Goal: Task Accomplishment & Management: Manage account settings

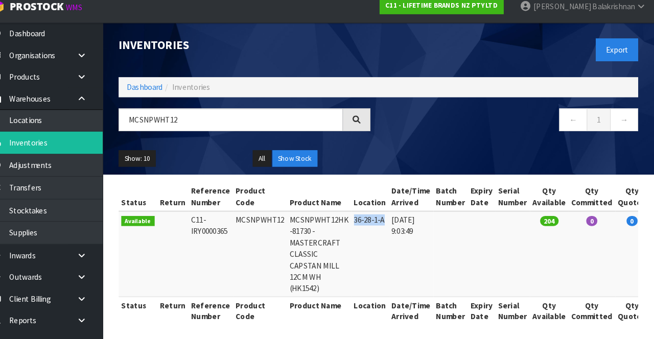
copy td "36-28-1-A"
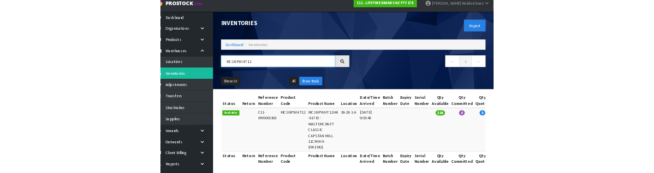
scroll to position [3, 0]
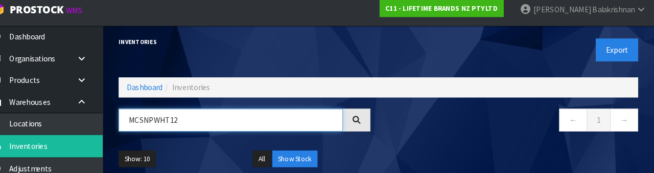
paste input "36-28-1-A"
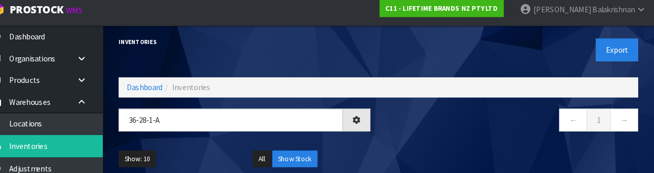
click at [459, 144] on div "Show: 10 5 10 25 50 All Show Stock" at bounding box center [388, 160] width 516 height 32
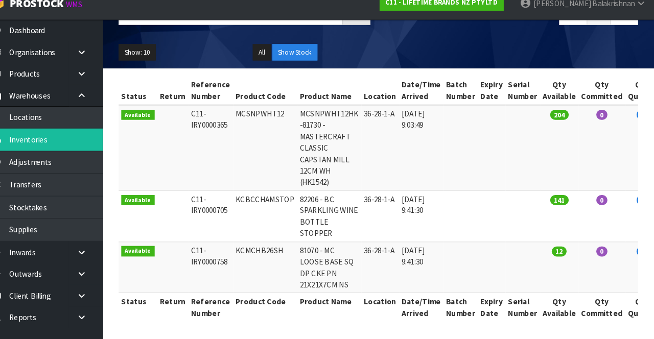
scroll to position [98, 0]
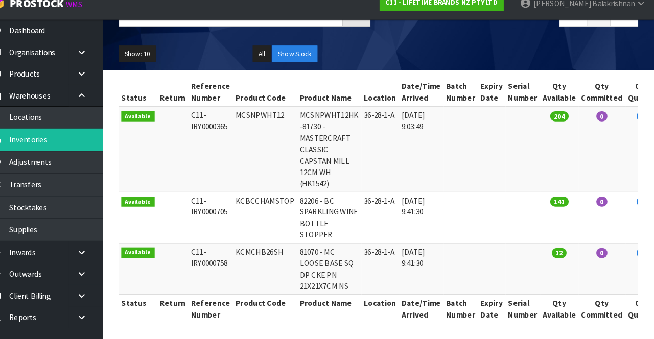
copy td "KCBCCHAMSTOP"
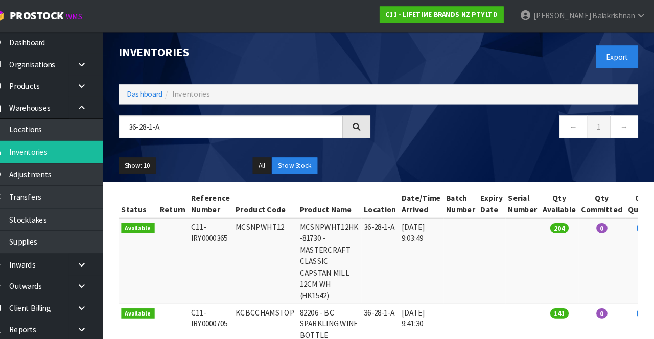
scroll to position [0, 0]
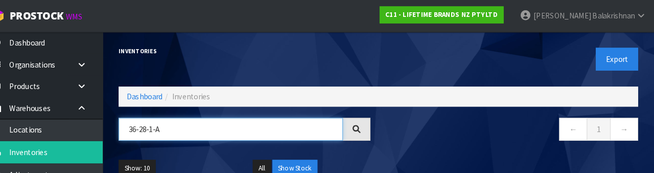
paste input "KCBCCHAMSTOP"
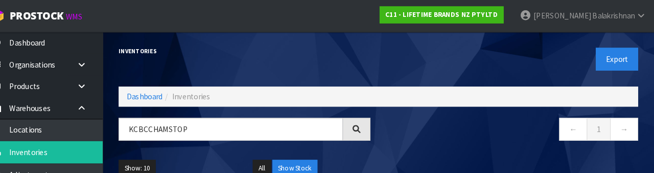
click at [445, 130] on nav "← 1 →" at bounding box center [517, 125] width 243 height 25
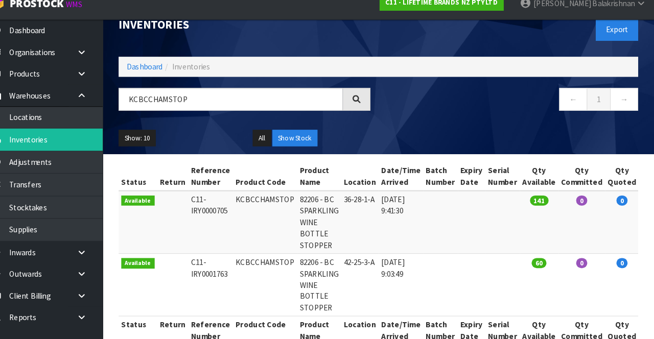
scroll to position [39, 0]
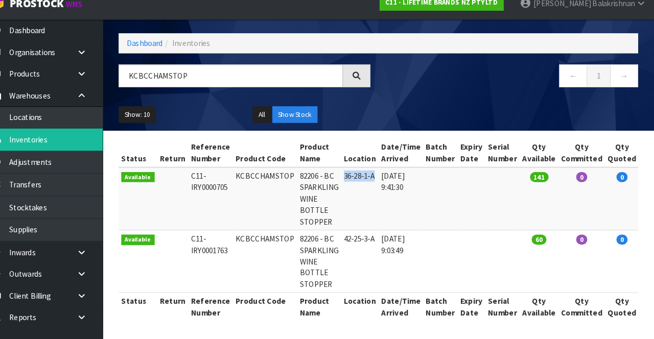
copy td "36-28-1-A"
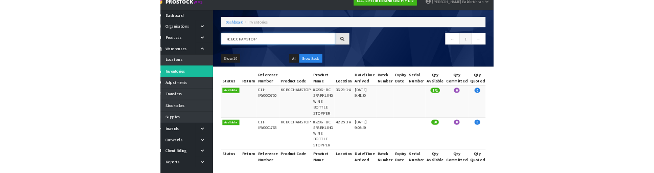
scroll to position [45, 0]
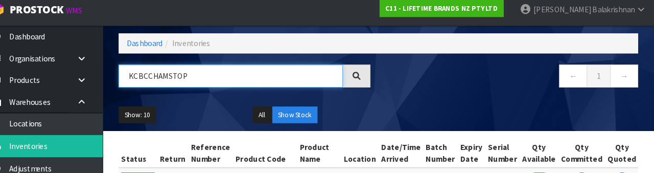
paste input "36-28-1-A"
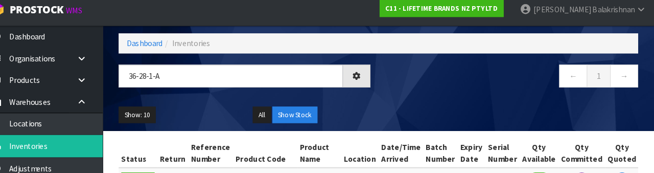
click at [423, 98] on div "← 1 →" at bounding box center [518, 85] width 258 height 33
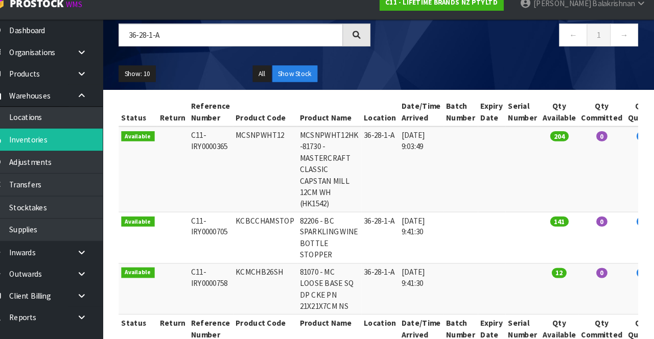
scroll to position [99, 0]
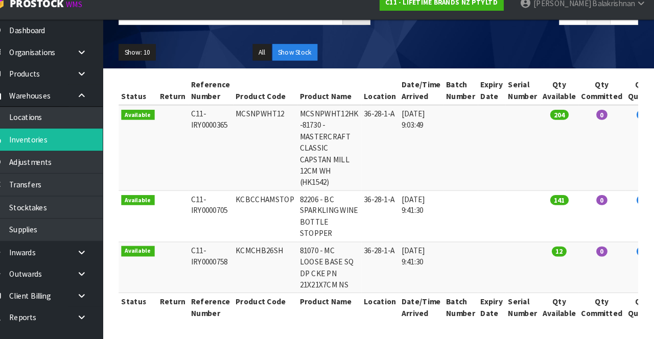
copy td "MCSNPWHT12"
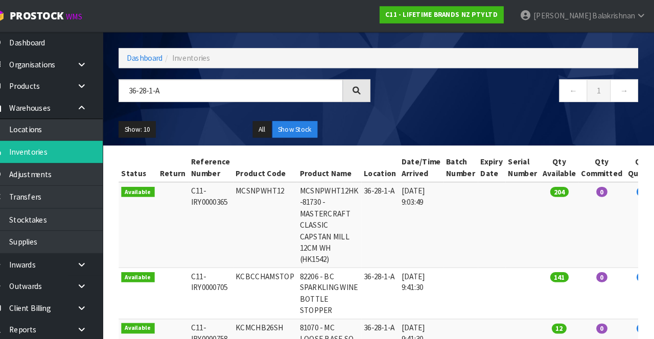
scroll to position [0, 0]
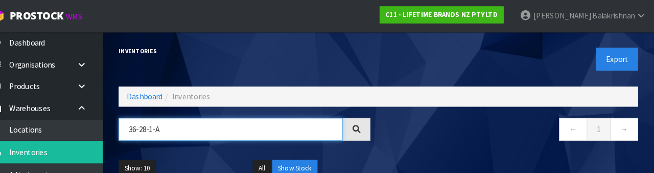
paste input "MCSNPWHT12"
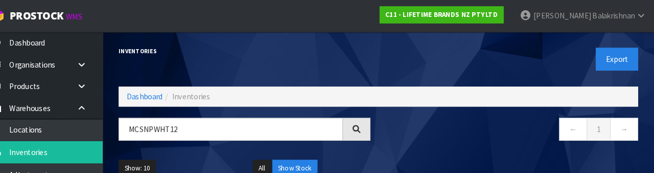
click at [427, 130] on nav "← 1 →" at bounding box center [517, 125] width 243 height 25
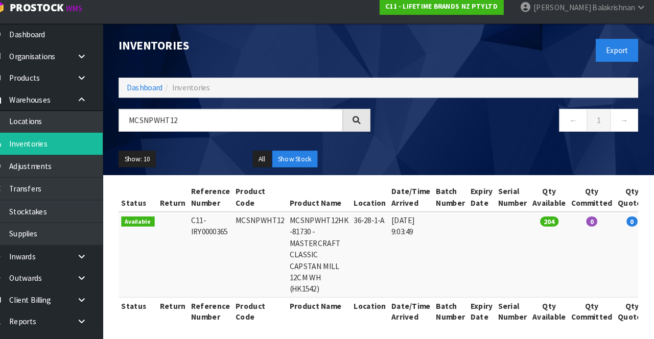
scroll to position [1, 0]
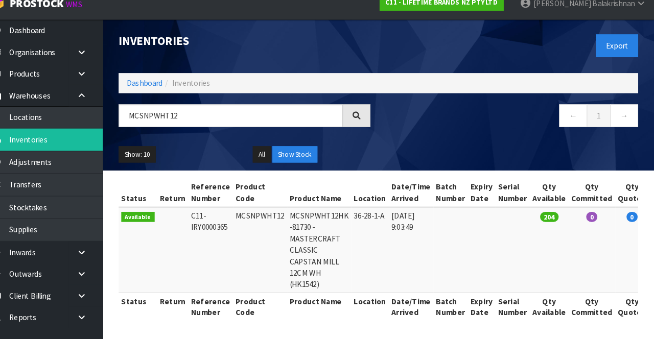
click at [376, 229] on td "36-28-1-A" at bounding box center [380, 253] width 36 height 82
copy td "36-28-1-A"
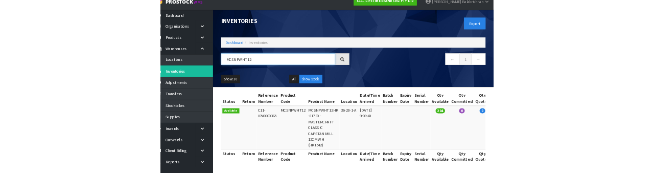
scroll to position [7, 0]
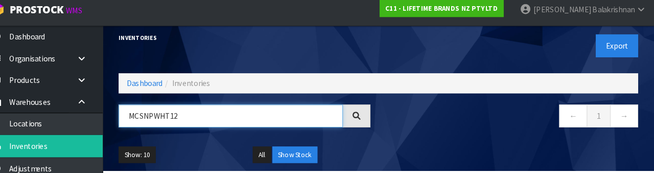
paste input "36-28-1-A"
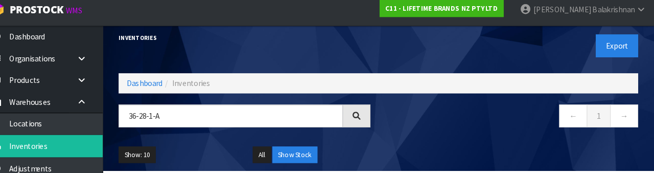
click at [423, 125] on nav "← 1 →" at bounding box center [517, 119] width 243 height 25
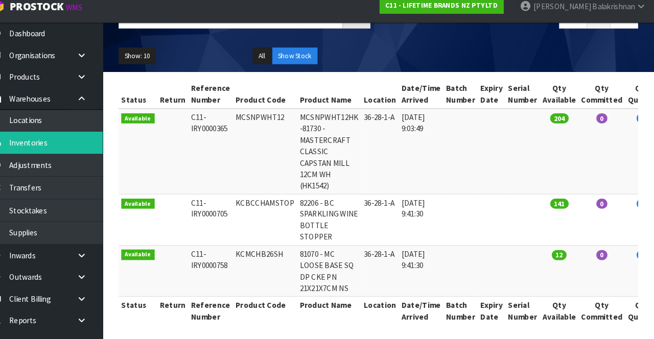
scroll to position [99, 0]
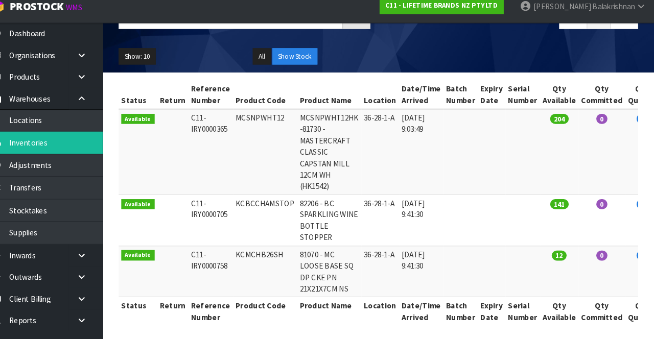
copy td "KCMCHB26SH"
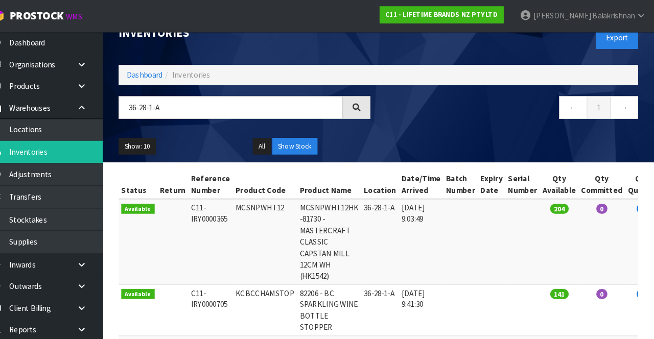
scroll to position [0, 0]
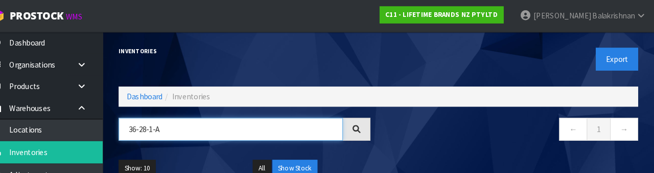
paste input "KCMCHB26SH"
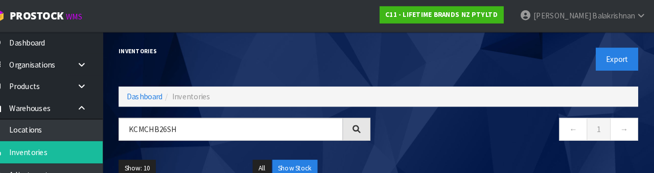
click at [426, 122] on nav "← 1 →" at bounding box center [517, 125] width 243 height 25
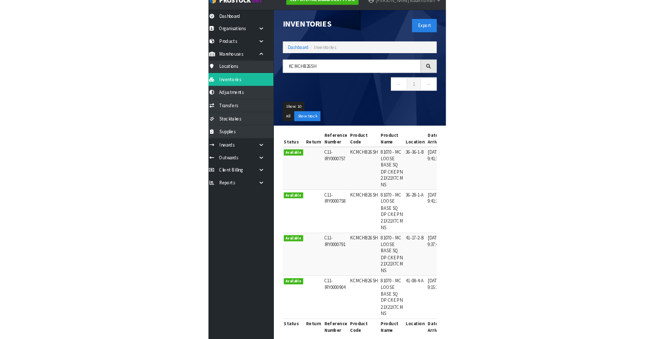
scroll to position [6, 0]
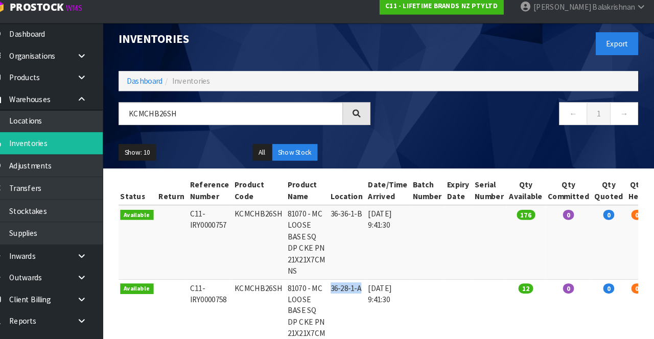
copy td "36-28-1-A"
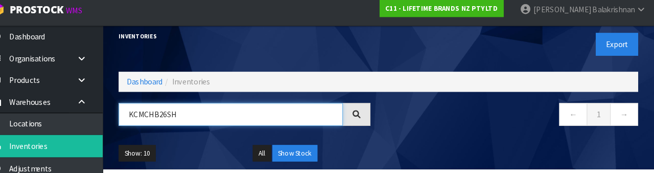
paste input "36-28-1-A"
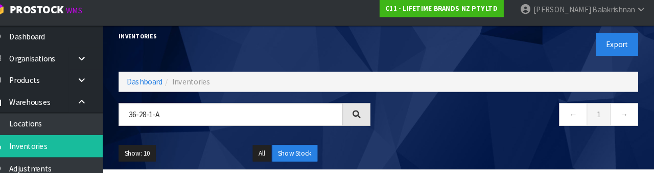
click at [454, 128] on nav "← 1 →" at bounding box center [517, 117] width 243 height 25
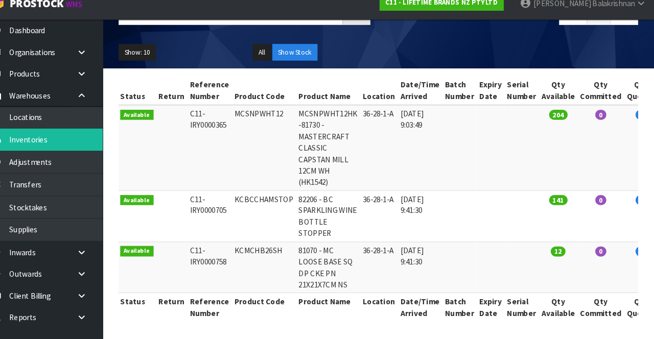
scroll to position [99, 0]
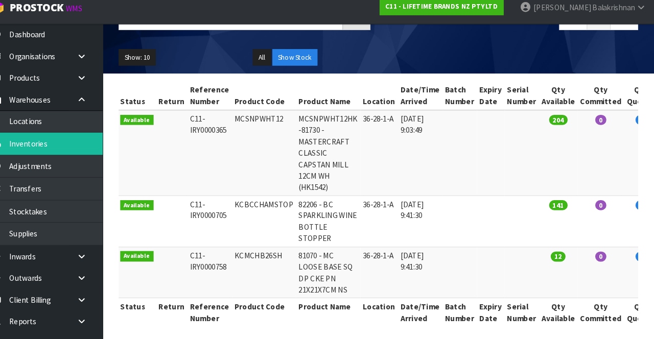
copy td "KCBCCHAMSTOP"
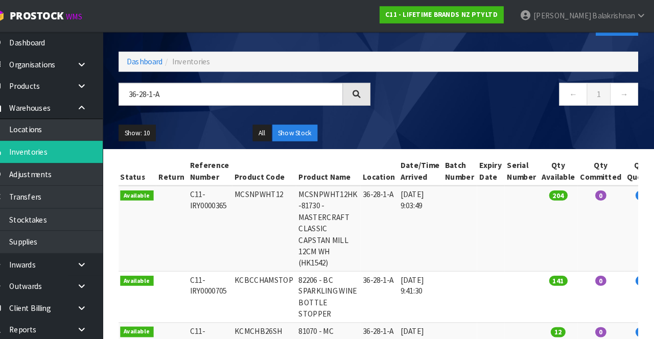
scroll to position [0, 0]
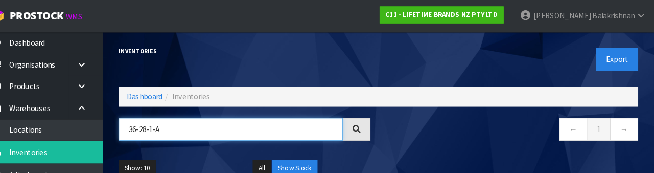
paste input "KCBCCHAMSTOP"
type input "KCBCCHAMSTOP"
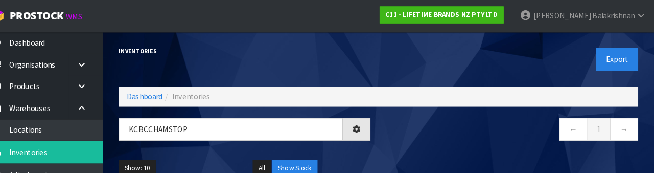
click at [442, 128] on nav "← 1 →" at bounding box center [517, 125] width 243 height 25
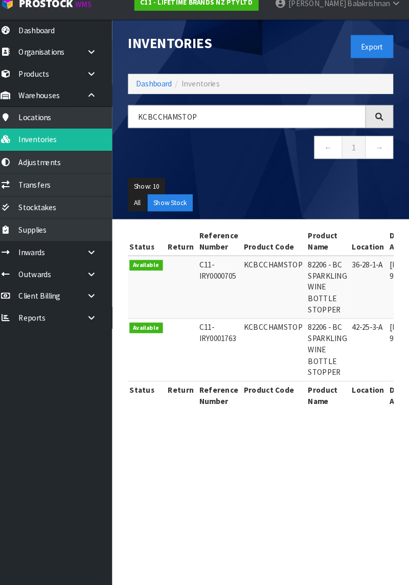
copy td "KCBCCHAMSTOP"
click at [65, 191] on link "Transfers" at bounding box center [61, 189] width 123 height 21
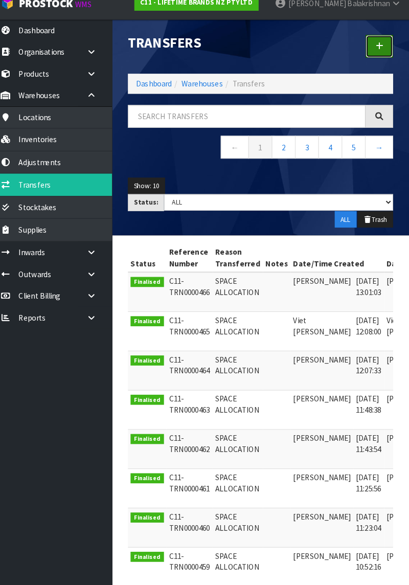
click at [379, 55] on icon at bounding box center [380, 57] width 7 height 8
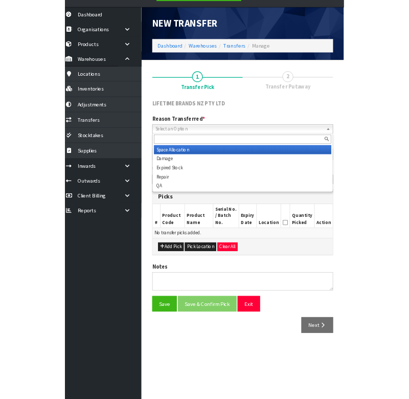
scroll to position [7, 0]
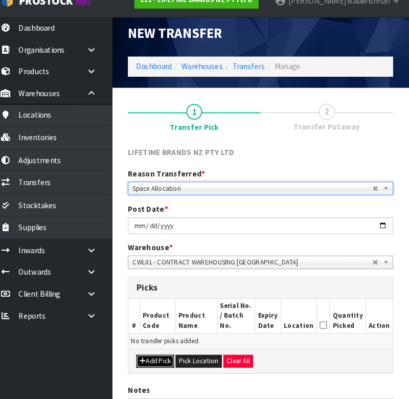
click at [167, 339] on button "Add Pick" at bounding box center [164, 362] width 36 height 12
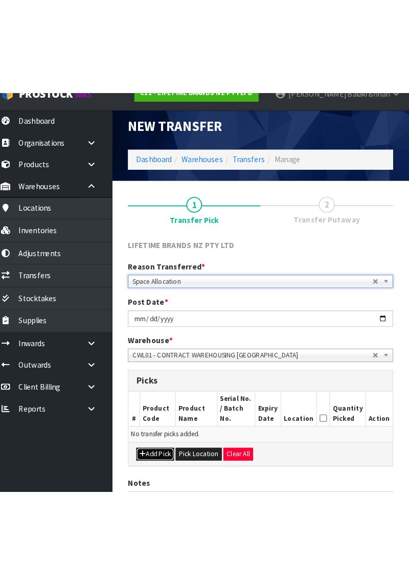
scroll to position [0, 0]
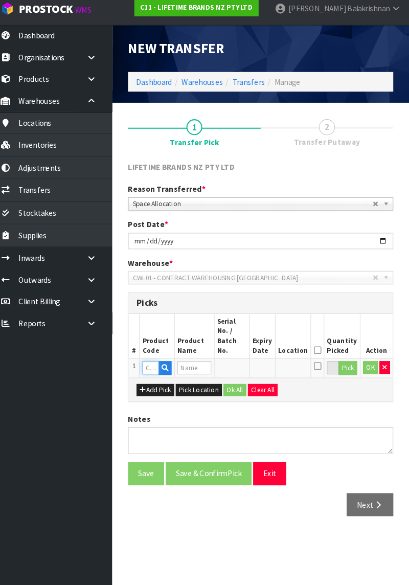
paste input "KCBCCHAMSTOP"
type input "KCBCCHAMSTOP"
type input "82206 - BC SPARKLING WINE BOTTLE STOPPER"
type input "KCBCCHAMSTOP"
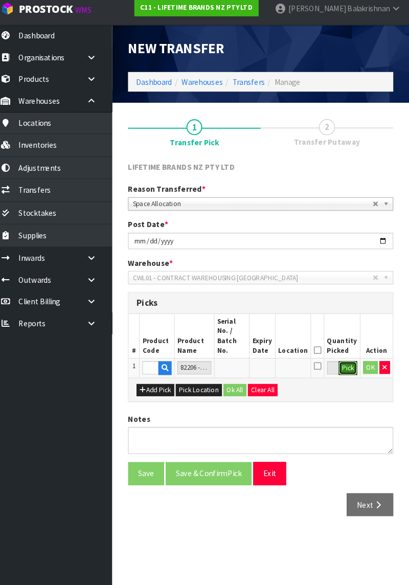
click at [347, 339] on button "Pick" at bounding box center [350, 361] width 18 height 13
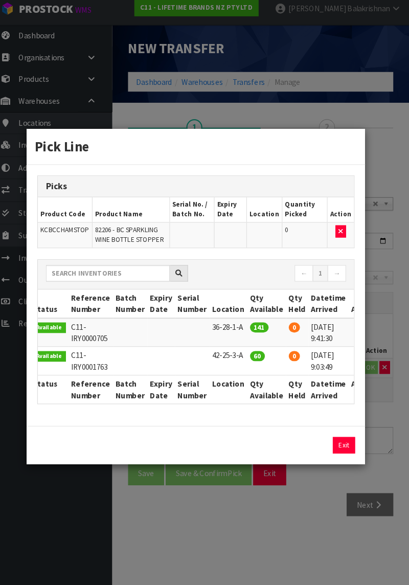
scroll to position [0, 81]
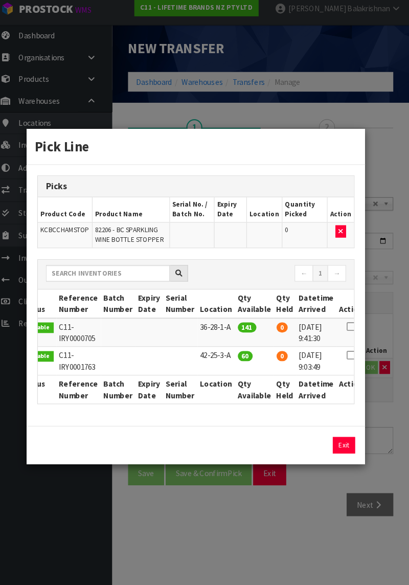
click at [349, 339] on icon at bounding box center [353, 349] width 8 height 1
click at [311, 339] on button "Assign Pick" at bounding box center [311, 436] width 42 height 16
type input "60"
click at [346, 339] on button "Exit" at bounding box center [345, 436] width 21 height 16
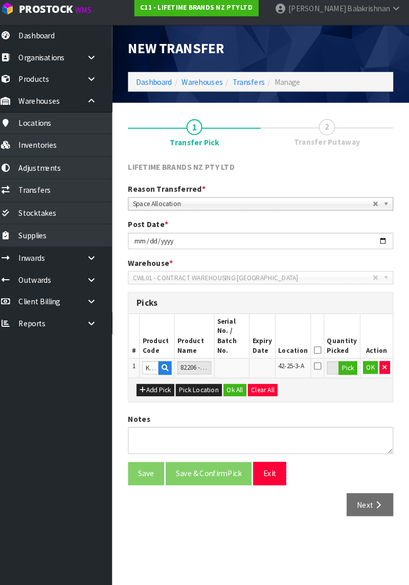
click at [324, 339] on icon at bounding box center [320, 344] width 7 height 1
click at [235, 339] on button "Ok All" at bounding box center [241, 383] width 22 height 12
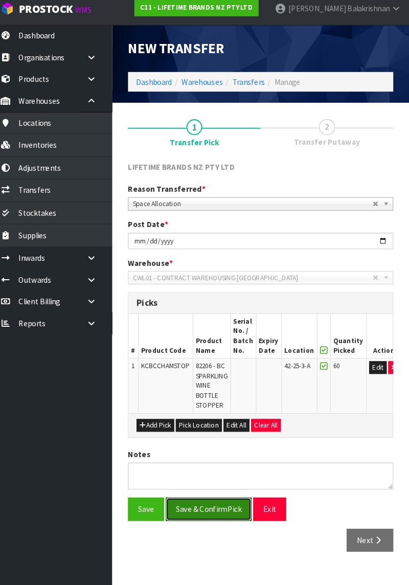
click at [221, 339] on button "Save & Confirm Pick" at bounding box center [215, 497] width 83 height 22
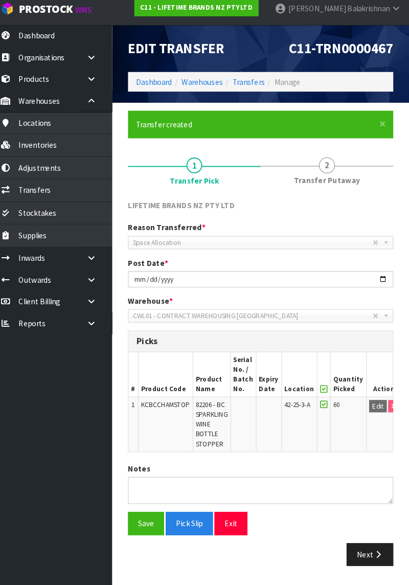
click at [333, 173] on link "2 Transfer Putaway" at bounding box center [330, 171] width 128 height 40
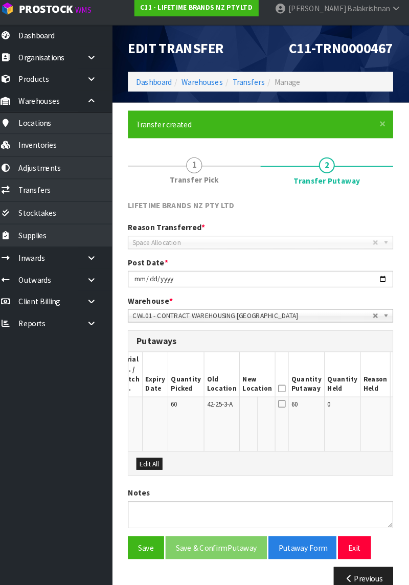
scroll to position [0, 116]
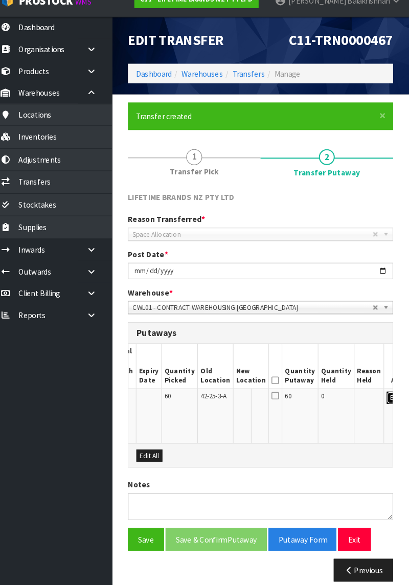
click at [388, 339] on button "Edit" at bounding box center [396, 398] width 17 height 12
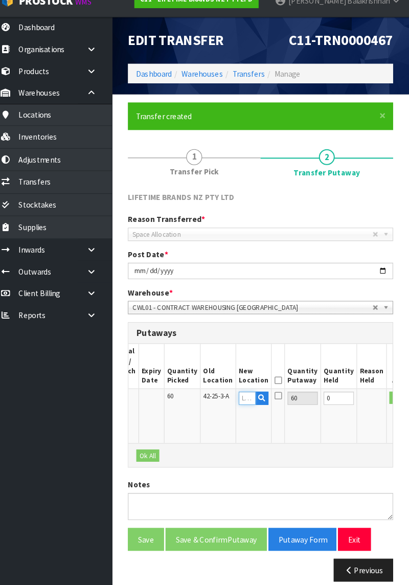
click at [245, 339] on input "text" at bounding box center [253, 398] width 16 height 13
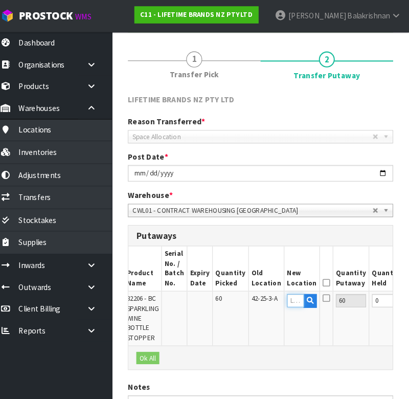
scroll to position [0, 67]
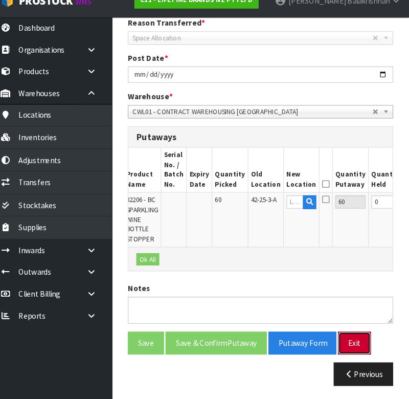
click at [354, 339] on button "Exit" at bounding box center [356, 345] width 32 height 22
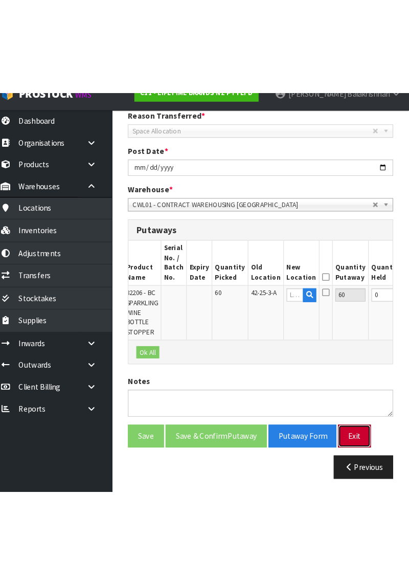
scroll to position [3, 0]
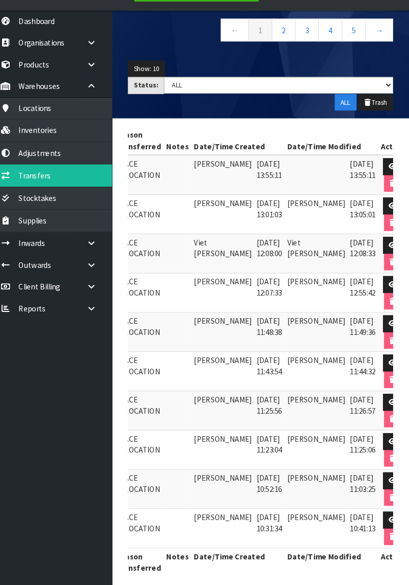
scroll to position [0, 109]
click at [383, 181] on link at bounding box center [392, 181] width 19 height 16
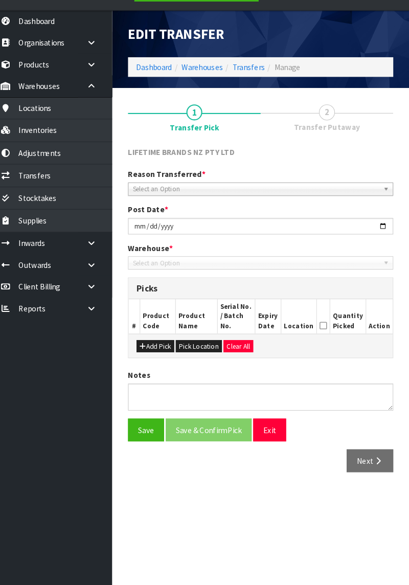
type input "2025-08-19"
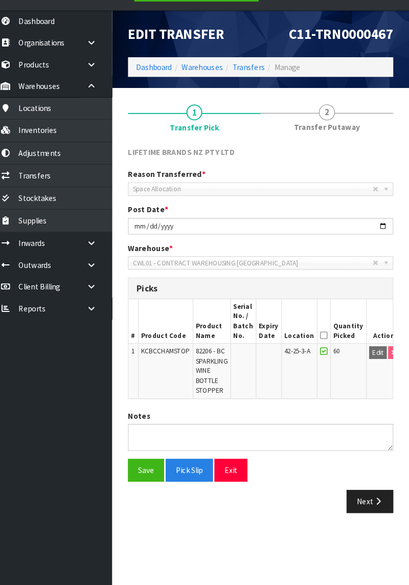
click at [217, 339] on span "82206 - BC SPARKLING WINE BOTTLE STOPPER" at bounding box center [218, 378] width 31 height 47
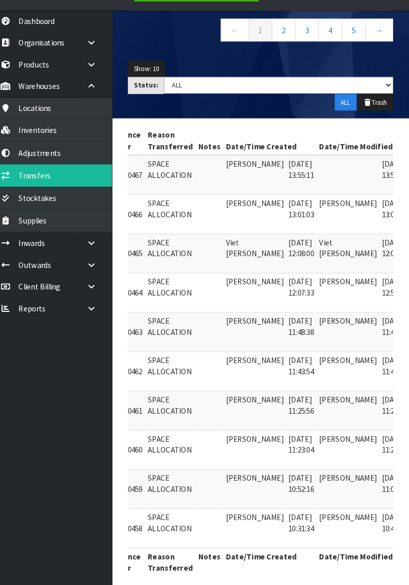
scroll to position [0, 109]
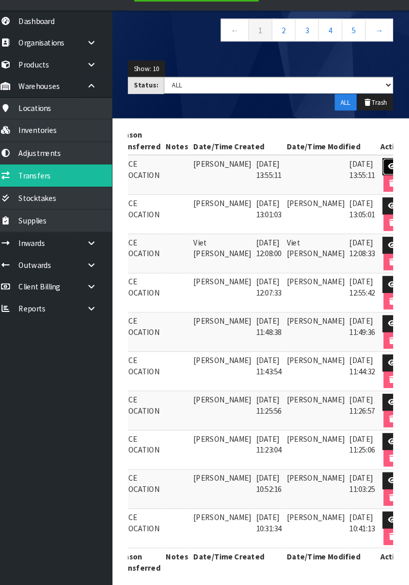
click at [383, 178] on link at bounding box center [392, 181] width 19 height 16
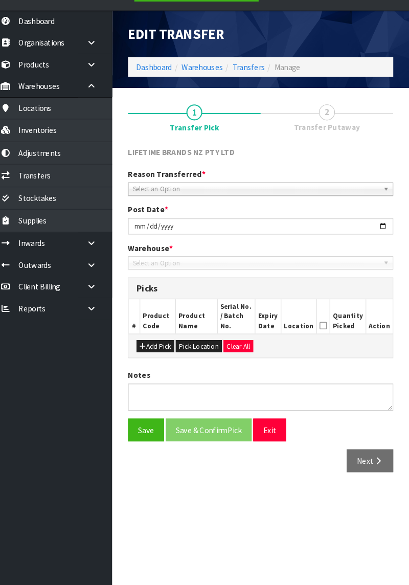
type input "2025-08-19"
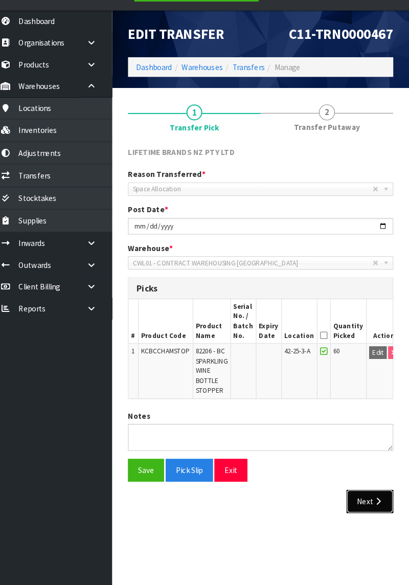
click at [374, 339] on button "Next" at bounding box center [371, 504] width 45 height 22
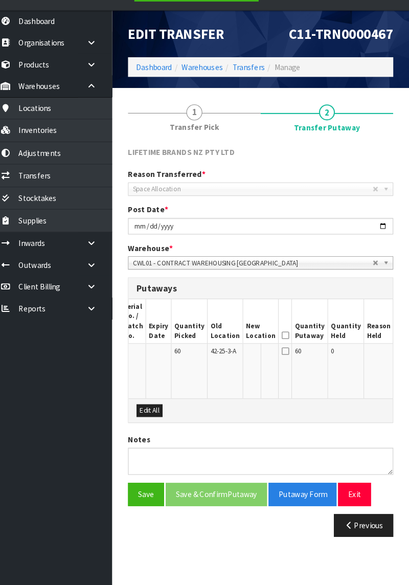
scroll to position [0, 106]
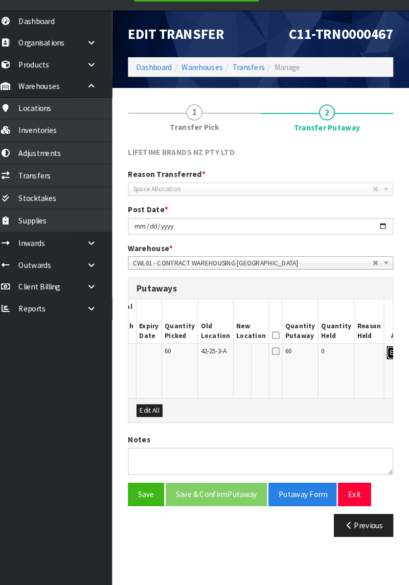
click at [388, 339] on button "Edit" at bounding box center [396, 361] width 17 height 12
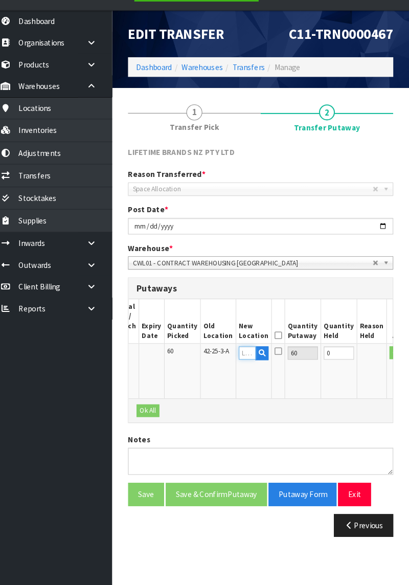
click at [245, 339] on input "text" at bounding box center [253, 361] width 16 height 13
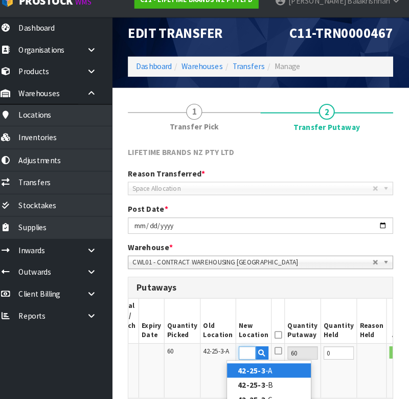
scroll to position [0, 15]
type input "42-25-3-A"
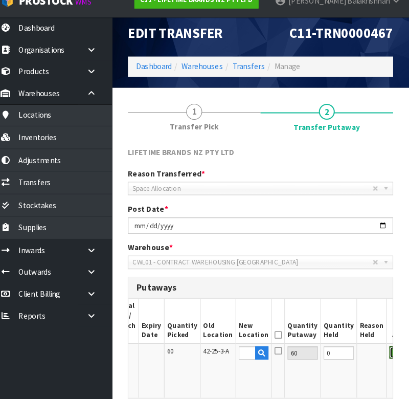
click at [390, 339] on button "OK" at bounding box center [397, 354] width 14 height 12
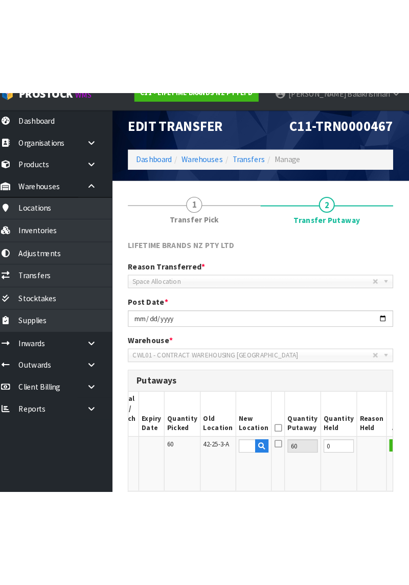
scroll to position [0, 0]
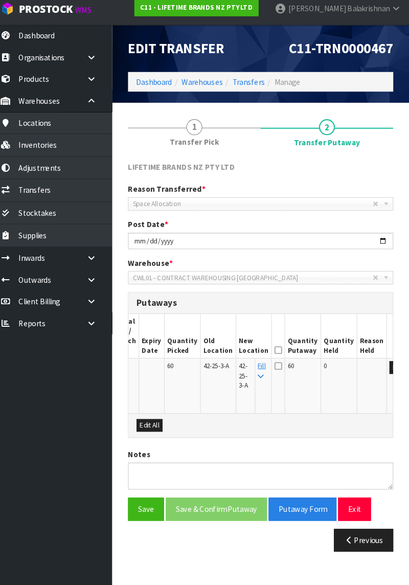
click at [279, 339] on icon at bounding box center [282, 359] width 7 height 8
click at [0, 0] on input "checkbox" at bounding box center [0, 0] width 0 height 0
click at [241, 339] on button "Save & Confirm Putaway" at bounding box center [223, 497] width 98 height 22
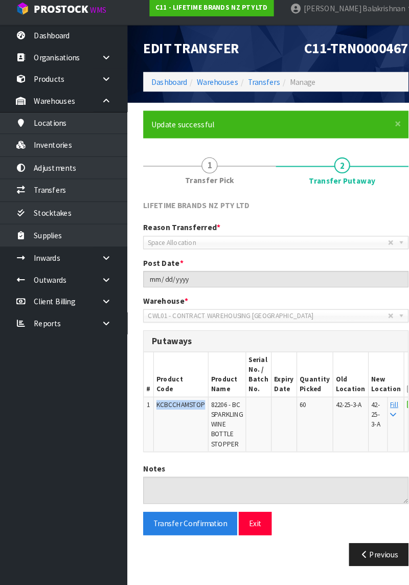
copy span "KCBCCHAMSTOP"
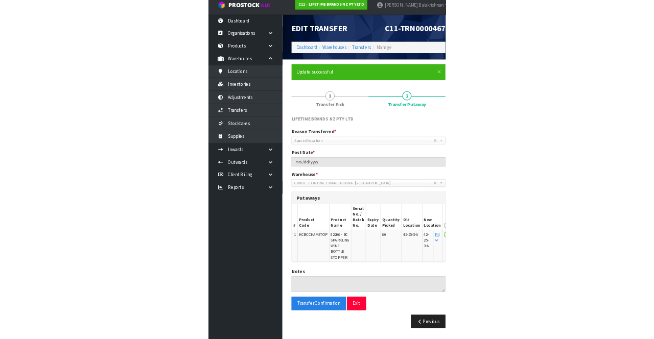
scroll to position [3, 0]
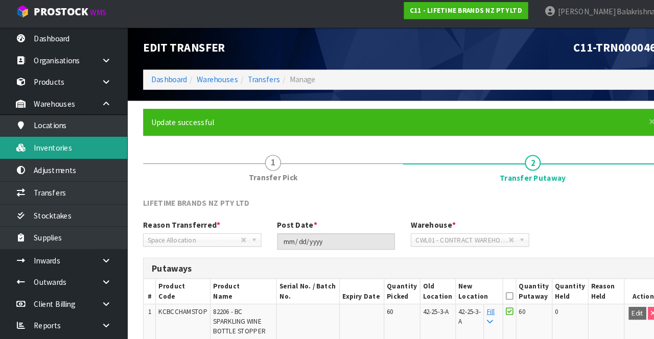
click at [31, 150] on link "Inventories" at bounding box center [61, 146] width 123 height 21
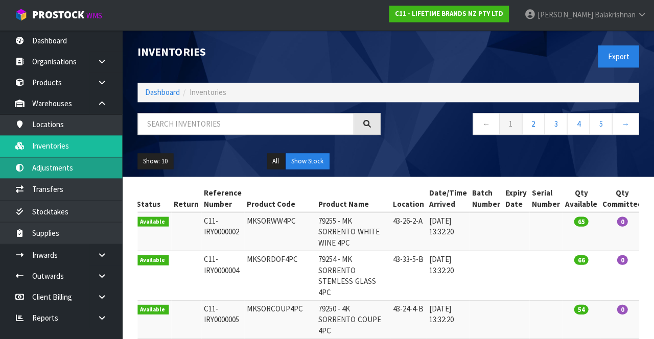
click at [45, 169] on link "Adjustments" at bounding box center [61, 168] width 123 height 21
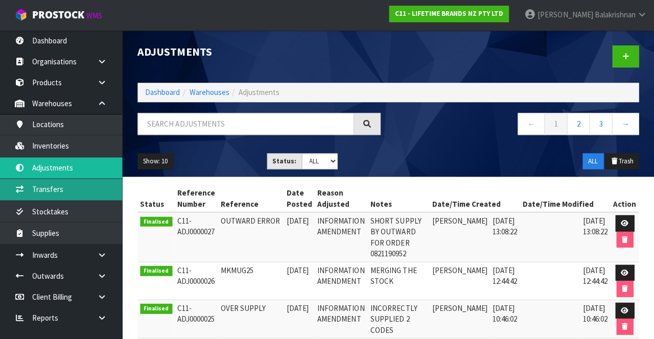
click at [35, 191] on link "Transfers" at bounding box center [61, 189] width 123 height 21
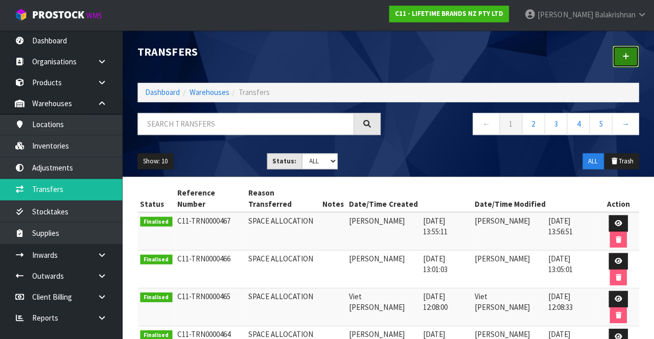
click at [622, 58] on link at bounding box center [625, 57] width 27 height 22
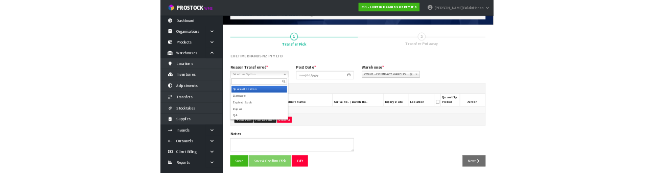
scroll to position [55, 0]
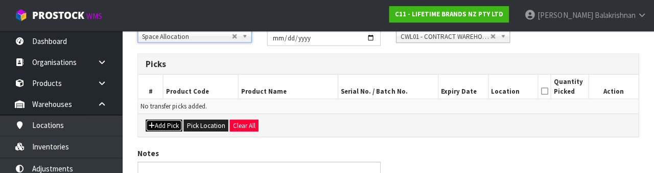
click at [153, 129] on button "Add Pick" at bounding box center [164, 125] width 36 height 12
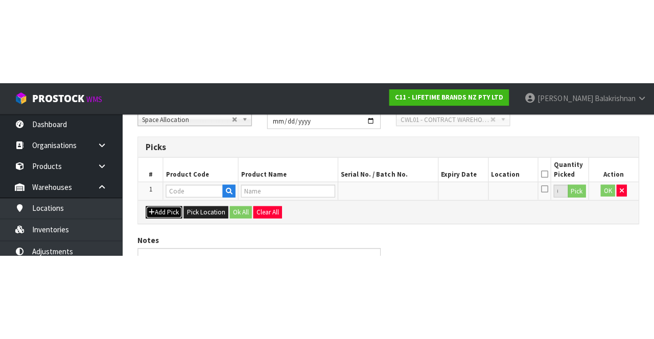
scroll to position [58, 0]
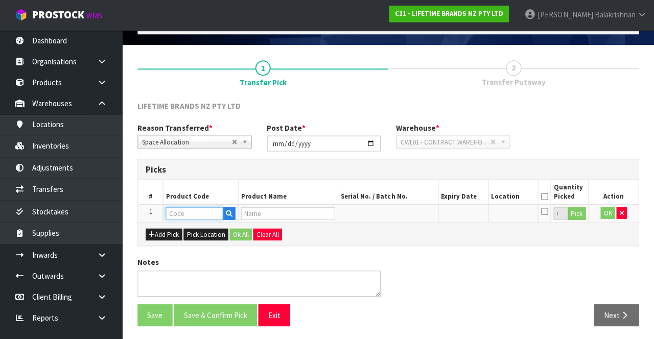
click at [174, 210] on input "text" at bounding box center [194, 214] width 57 height 13
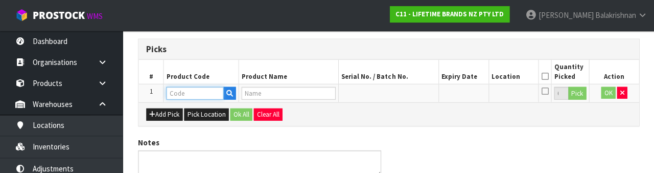
scroll to position [179, 0]
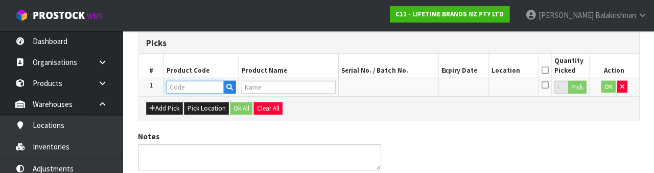
type input "KCBCCHAMSTOP"
type input "82206 - BC SPARKLING WINE BOTTLE STOPPER"
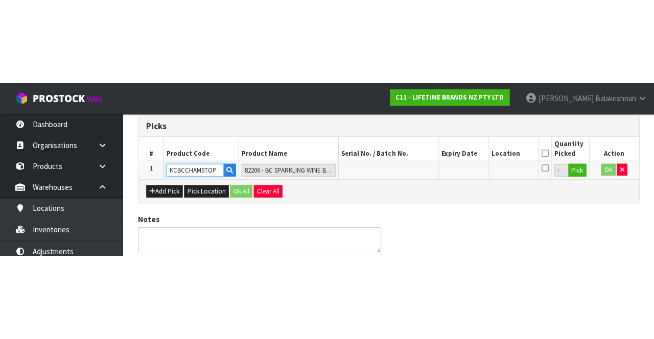
scroll to position [58, 0]
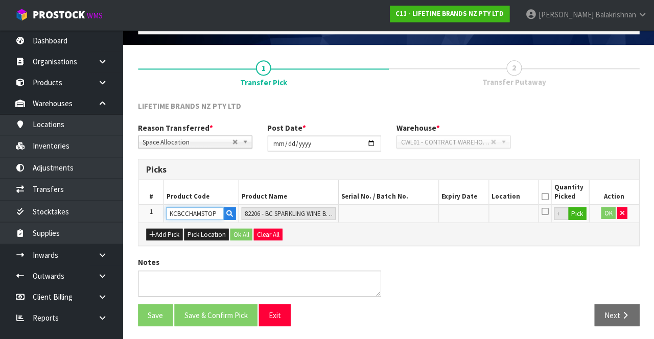
type input "KCBCCHAMSTOP"
click at [575, 211] on button "Pick" at bounding box center [577, 214] width 18 height 13
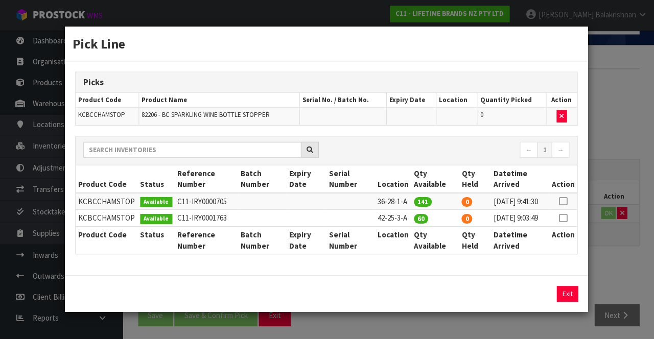
click at [563, 201] on icon at bounding box center [562, 201] width 8 height 1
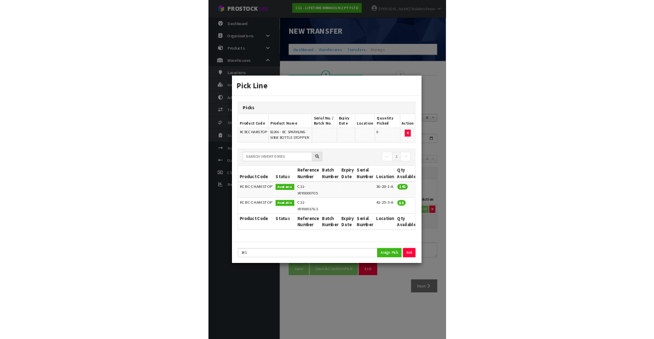
scroll to position [0, 0]
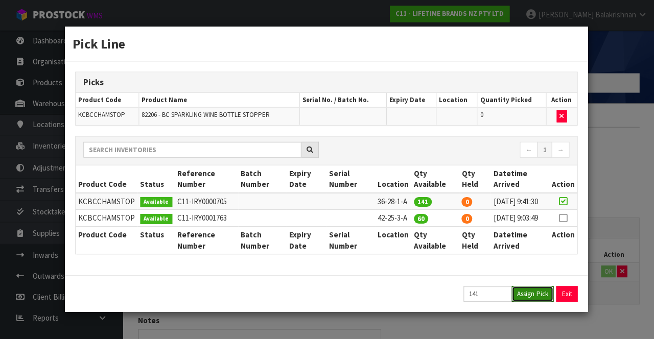
click at [536, 301] on button "Assign Pick" at bounding box center [532, 294] width 42 height 16
type input "141"
click at [571, 300] on button "Exit" at bounding box center [566, 294] width 21 height 16
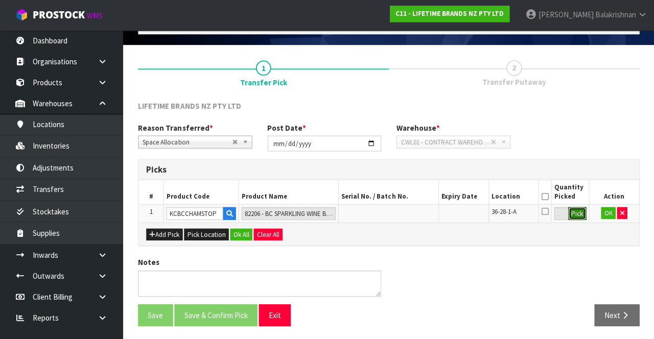
scroll to position [58, 0]
click at [546, 197] on icon at bounding box center [544, 197] width 7 height 1
click at [602, 215] on button "OK" at bounding box center [608, 214] width 14 height 12
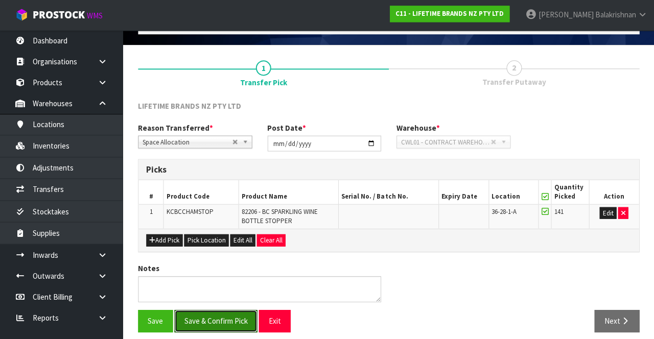
click at [201, 310] on button "Save & Confirm Pick" at bounding box center [215, 321] width 83 height 22
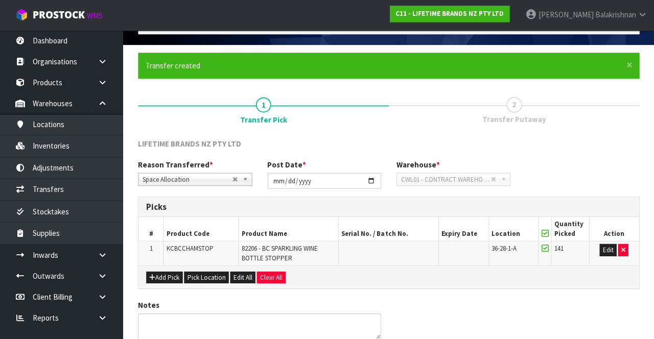
scroll to position [0, 0]
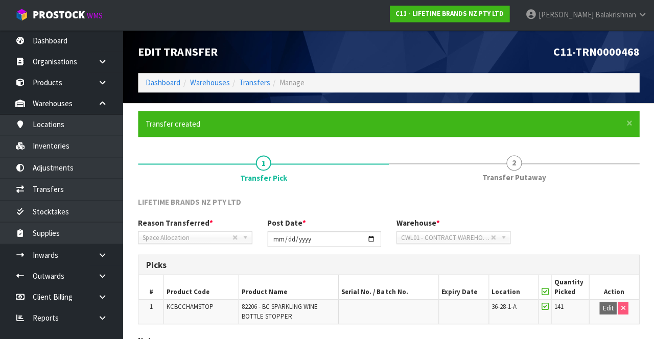
scroll to position [79, 0]
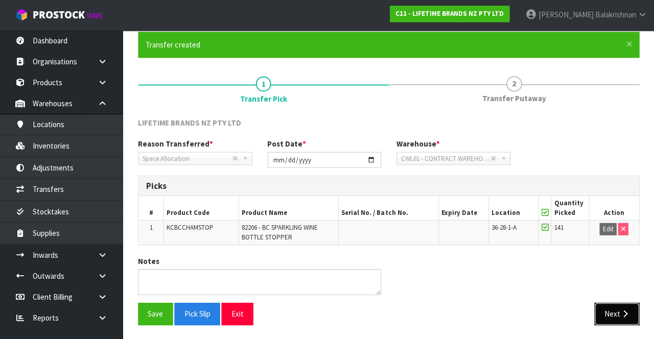
click at [615, 317] on button "Next" at bounding box center [616, 314] width 45 height 22
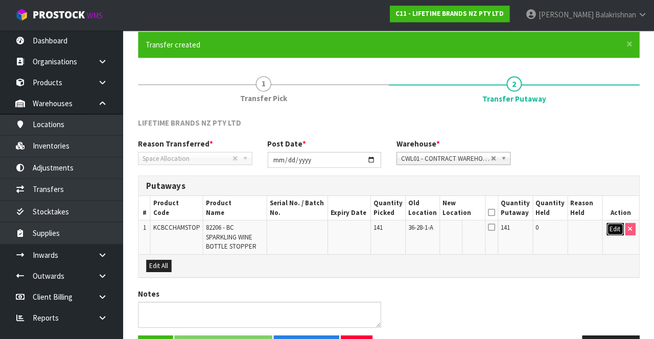
click at [607, 226] on button "Edit" at bounding box center [614, 229] width 17 height 12
click at [469, 231] on input "text" at bounding box center [457, 229] width 28 height 13
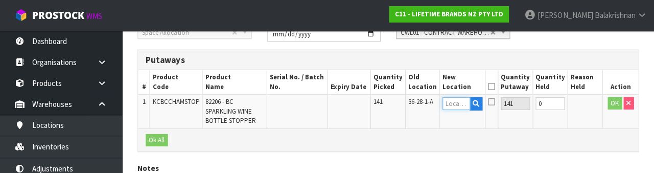
scroll to position [216, 0]
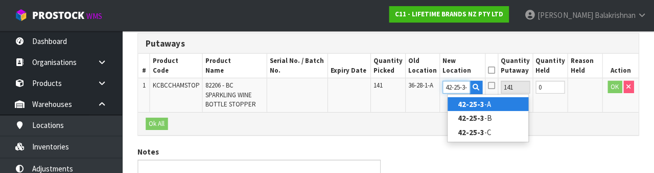
type input "42-25-3-A"
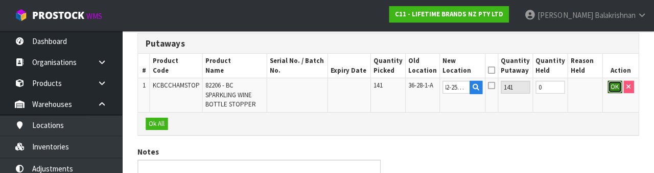
click at [609, 85] on button "OK" at bounding box center [615, 87] width 14 height 12
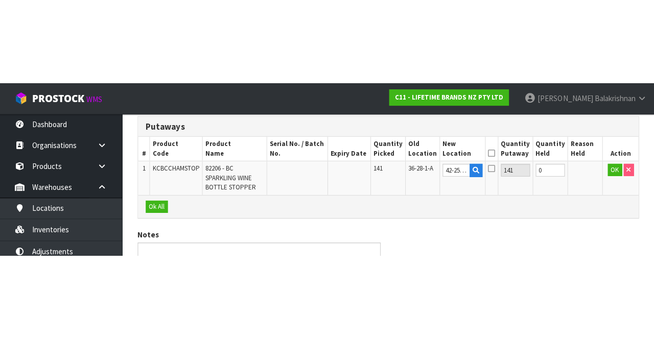
scroll to position [111, 0]
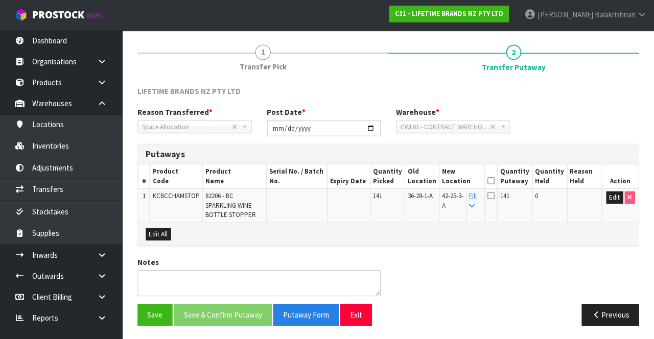
click at [495, 181] on icon at bounding box center [491, 181] width 7 height 1
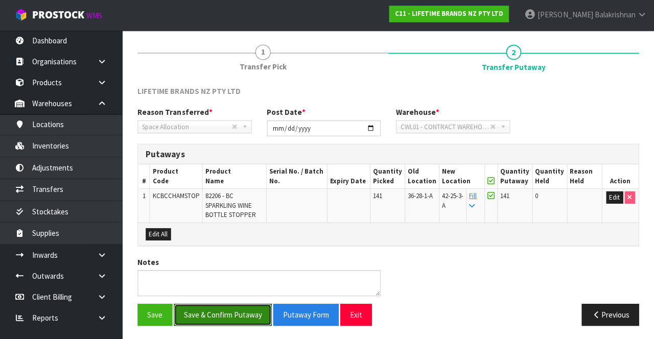
click at [202, 312] on button "Save & Confirm Putaway" at bounding box center [223, 315] width 98 height 22
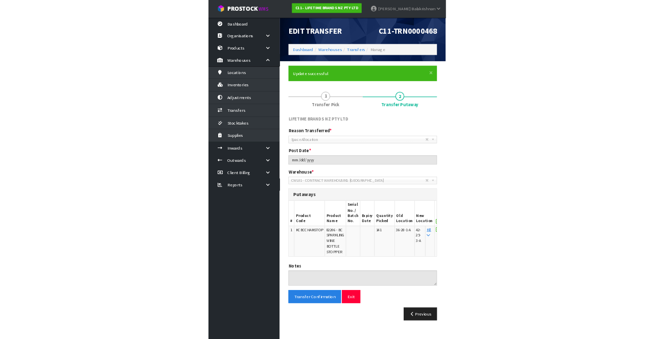
scroll to position [0, 0]
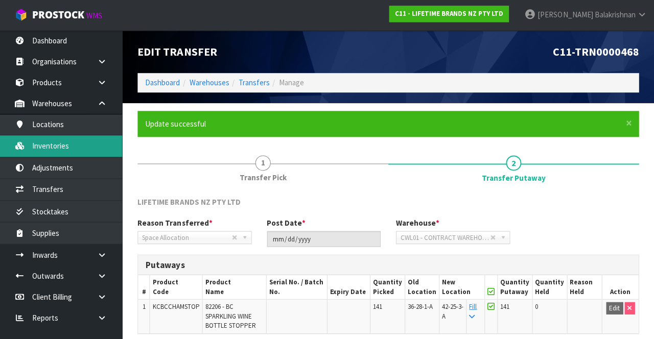
click at [67, 143] on link "Inventories" at bounding box center [61, 146] width 123 height 21
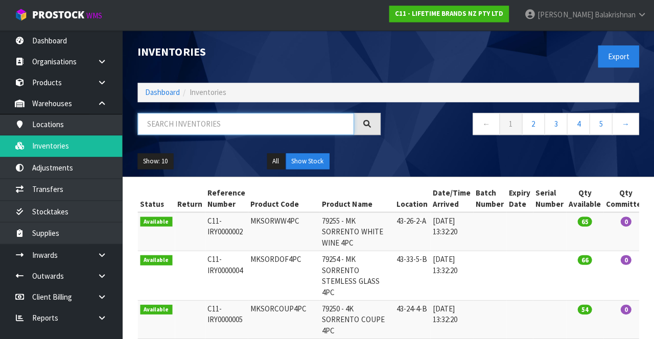
paste input "36-28-1-A"
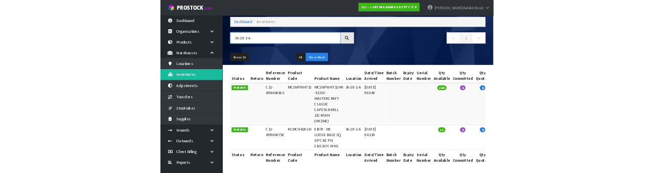
scroll to position [50, 0]
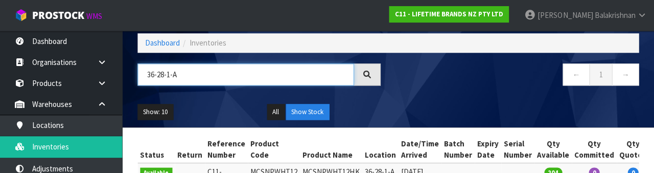
paste input "MCSNPWHT12"
type input "MCSNPWHT12"
click at [435, 90] on div "← 1 →" at bounding box center [518, 79] width 258 height 33
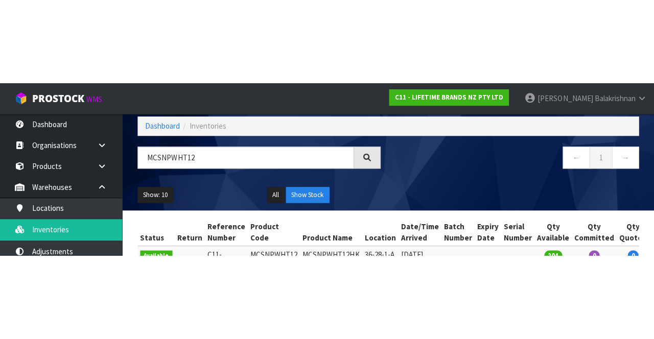
scroll to position [1, 0]
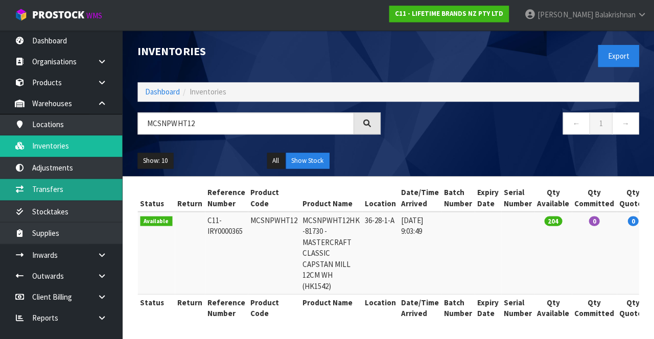
click at [59, 189] on link "Transfers" at bounding box center [61, 189] width 123 height 21
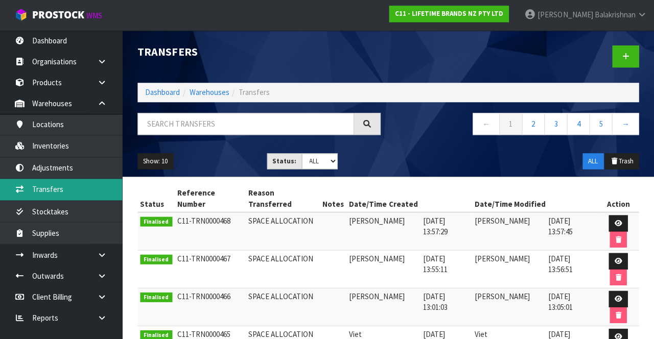
scroll to position [1, 0]
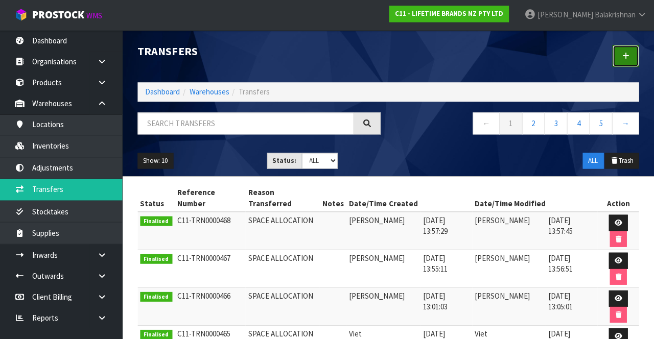
click at [626, 59] on icon at bounding box center [625, 57] width 7 height 8
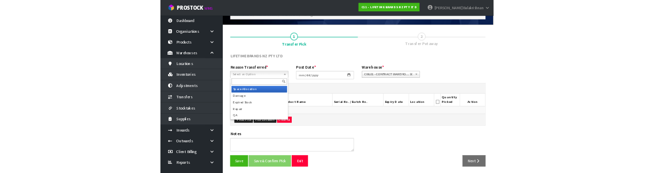
scroll to position [55, 0]
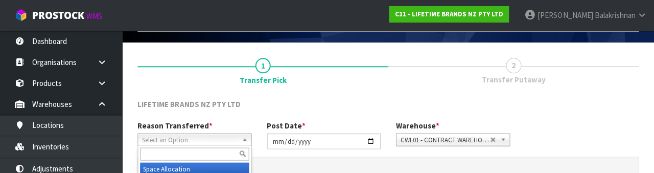
click at [209, 155] on input "text" at bounding box center [195, 153] width 109 height 13
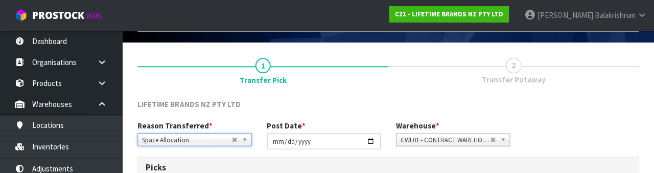
click at [343, 90] on link "1 Transfer Pick" at bounding box center [263, 70] width 251 height 41
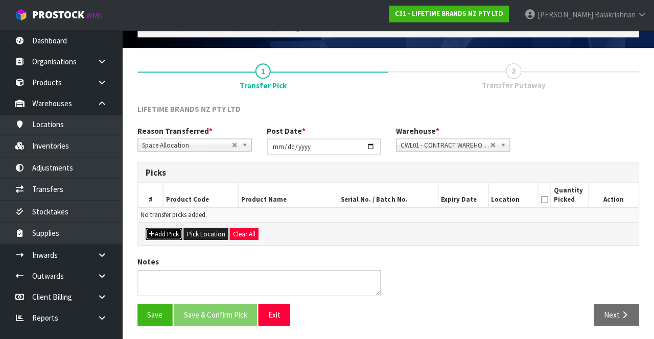
click at [162, 232] on button "Add Pick" at bounding box center [164, 235] width 36 height 12
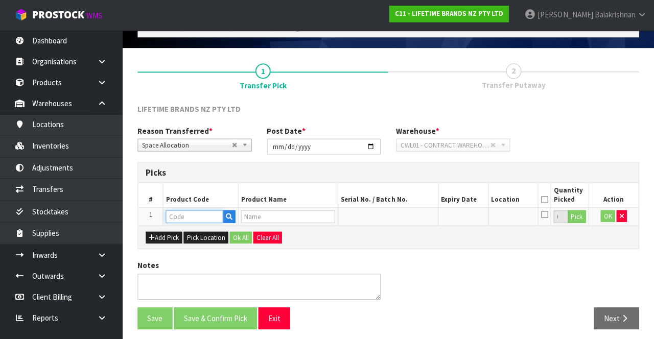
paste input "MCSNPWHT12"
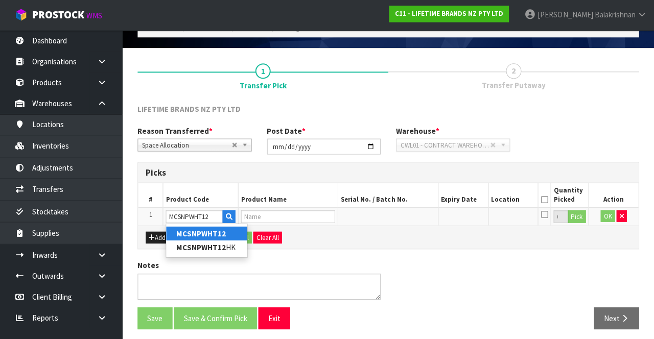
click at [211, 230] on strong "MCSNPWHT12" at bounding box center [201, 234] width 49 height 10
type input "MCSNPWHT12"
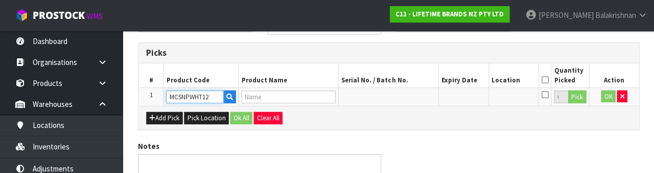
scroll to position [179, 0]
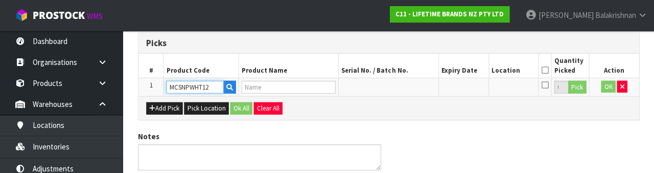
type input "MCSNPWHT12HK -81730 - MASTERCRAFT CLASSIC CAPSTAN MILL 12CM WH (HK1542)"
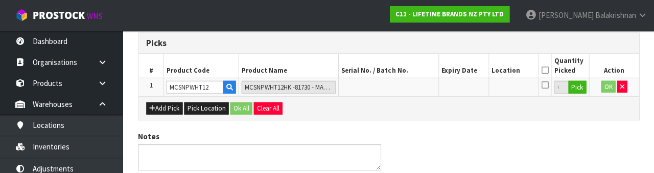
click at [439, 131] on div "Notes" at bounding box center [388, 154] width 516 height 47
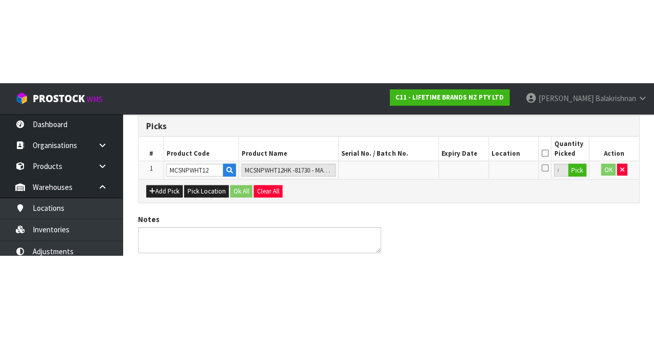
scroll to position [58, 0]
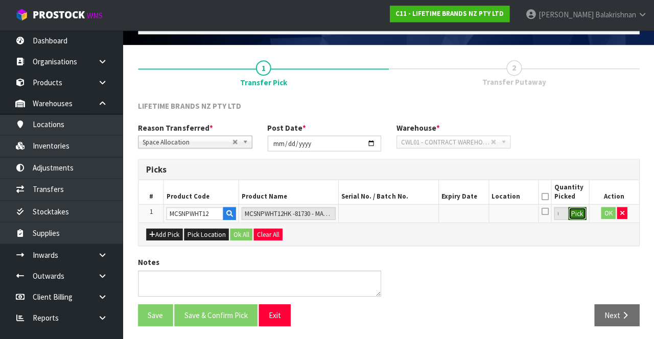
click at [576, 215] on button "Pick" at bounding box center [577, 214] width 18 height 13
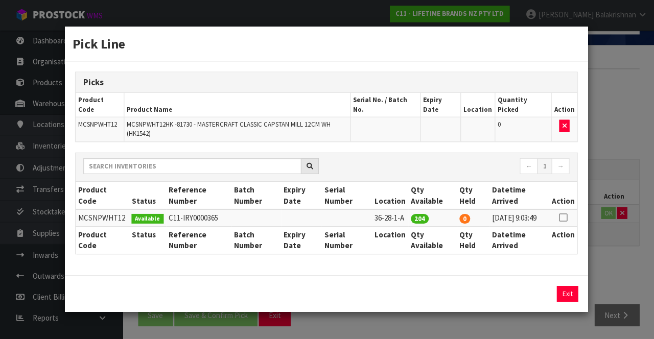
click at [561, 218] on icon at bounding box center [562, 218] width 8 height 1
click at [537, 291] on button "Assign Pick" at bounding box center [532, 294] width 42 height 16
type input "204"
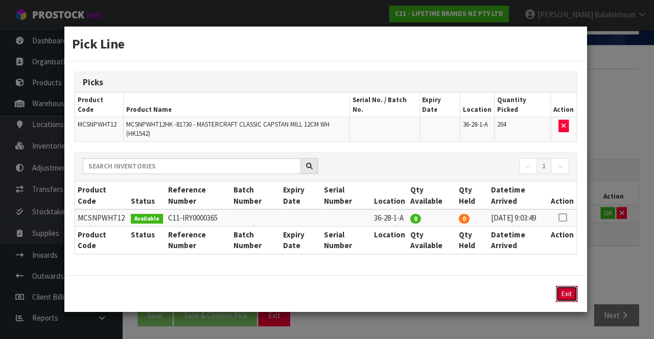
click at [564, 289] on button "Exit" at bounding box center [566, 294] width 21 height 16
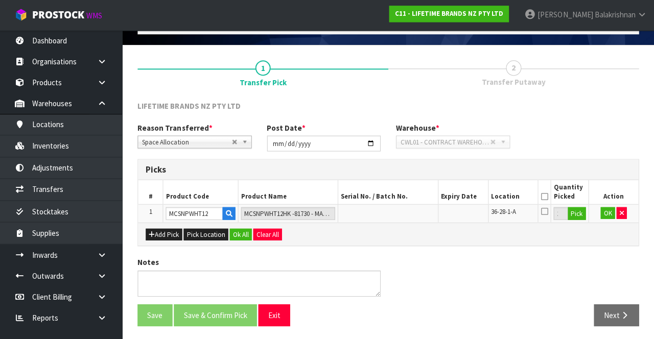
click at [548, 197] on icon at bounding box center [544, 197] width 7 height 1
click at [240, 231] on button "Ok All" at bounding box center [241, 235] width 22 height 12
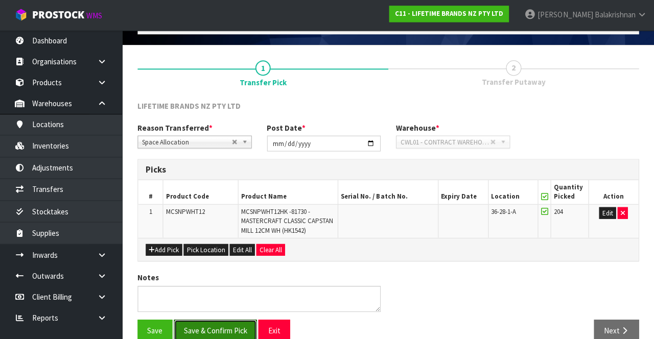
click at [219, 321] on button "Save & Confirm Pick" at bounding box center [215, 331] width 83 height 22
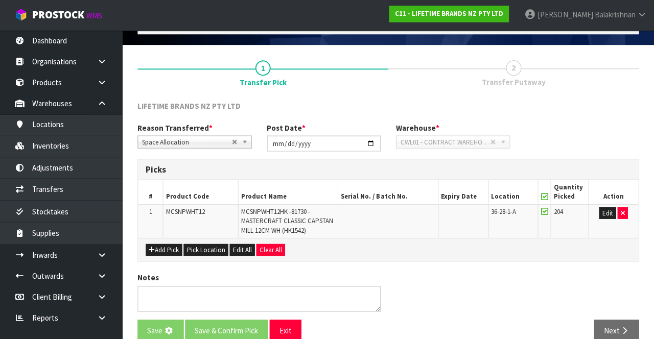
scroll to position [0, 0]
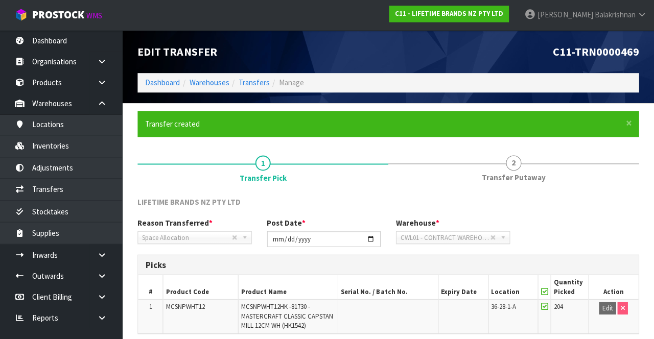
click at [518, 170] on span "2" at bounding box center [513, 163] width 15 height 15
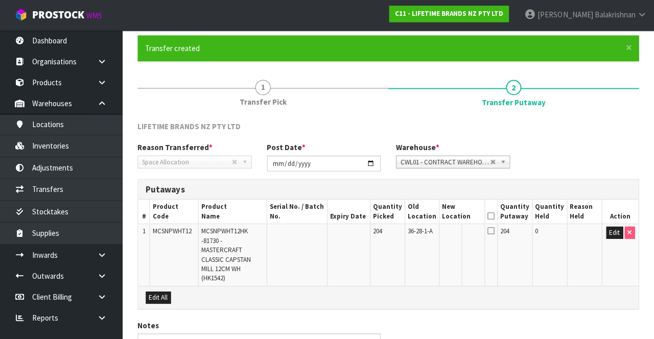
scroll to position [77, 0]
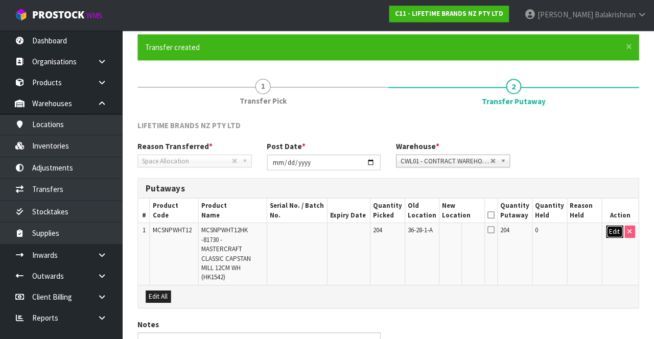
click at [611, 230] on button "Edit" at bounding box center [614, 232] width 17 height 12
click at [457, 231] on input "text" at bounding box center [457, 232] width 28 height 13
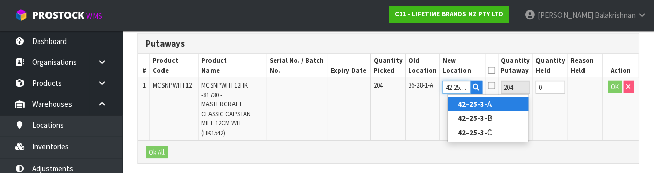
scroll to position [0, 3]
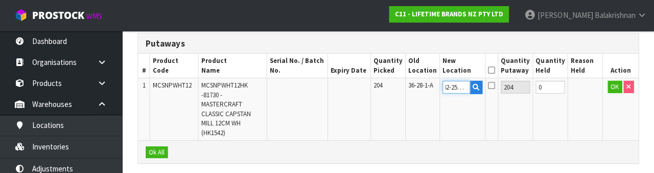
type input "42-25-3-A"
click at [495, 70] on icon at bounding box center [491, 70] width 7 height 1
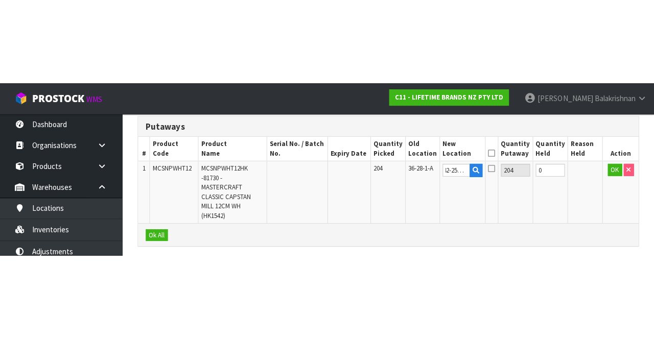
scroll to position [121, 0]
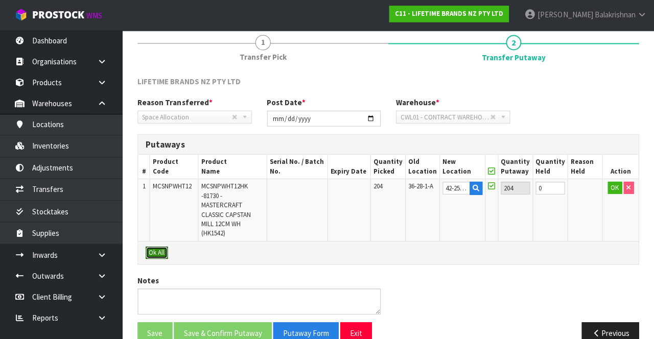
click at [156, 247] on button "Ok All" at bounding box center [157, 253] width 22 height 12
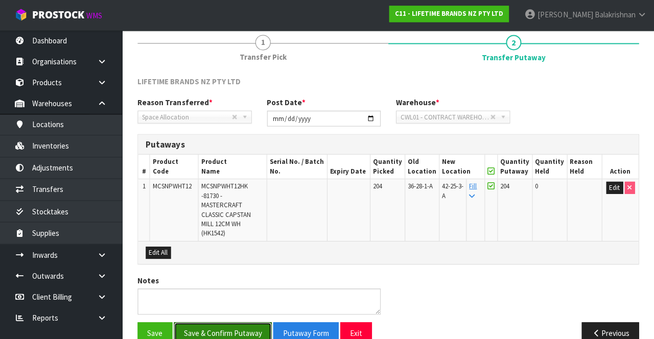
click at [238, 323] on button "Save & Confirm Putaway" at bounding box center [223, 334] width 98 height 22
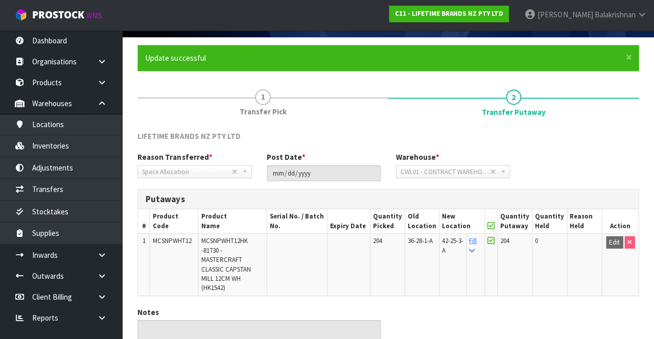
scroll to position [98, 0]
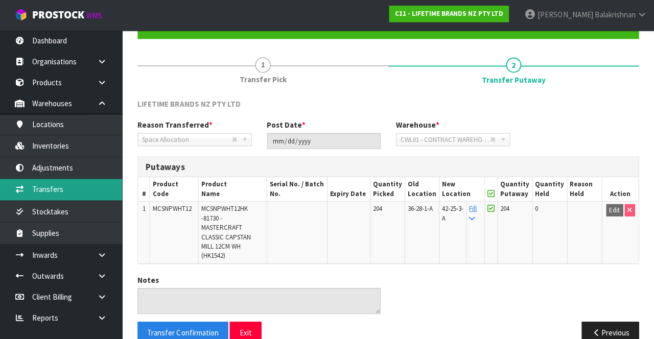
click at [57, 188] on link "Transfers" at bounding box center [61, 189] width 123 height 21
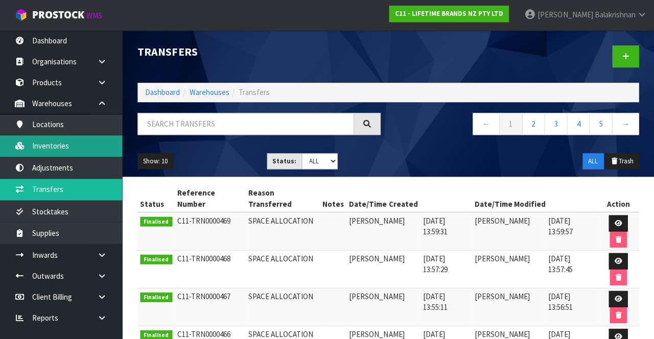
click at [65, 143] on link "Inventories" at bounding box center [61, 146] width 123 height 21
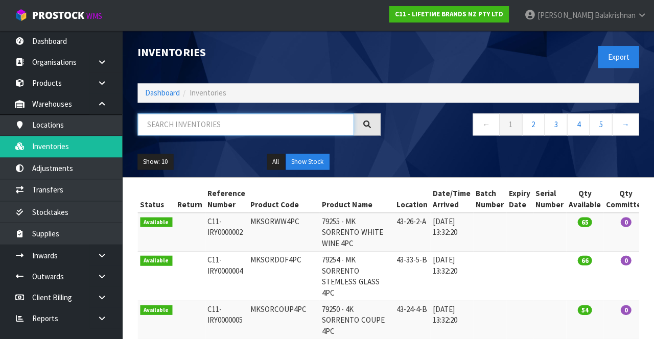
paste input "MCSNPWHT12"
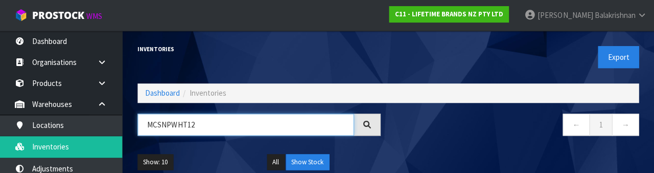
paste input "42-25-3-A"
type input "42-25-3-A"
click at [413, 137] on nav "← 1 →" at bounding box center [517, 125] width 243 height 25
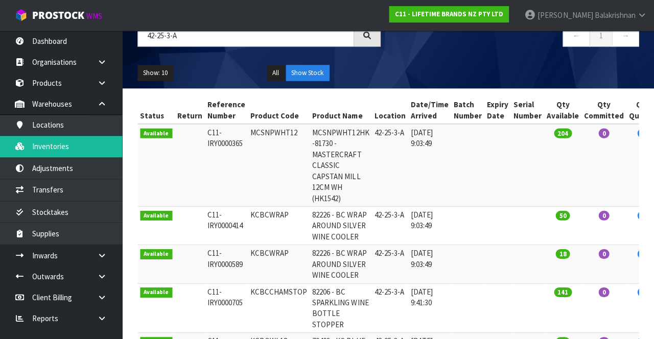
scroll to position [87, 0]
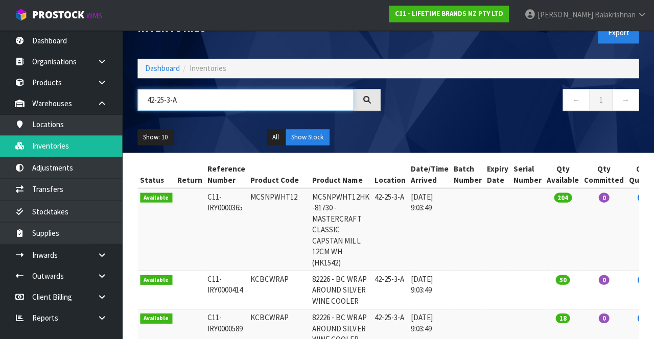
click at [168, 97] on input "42-25-3-A" at bounding box center [246, 100] width 216 height 22
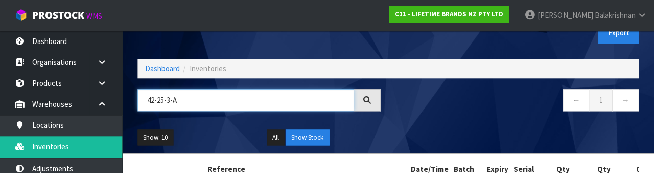
click at [159, 100] on input "42-25-3-A" at bounding box center [246, 100] width 216 height 22
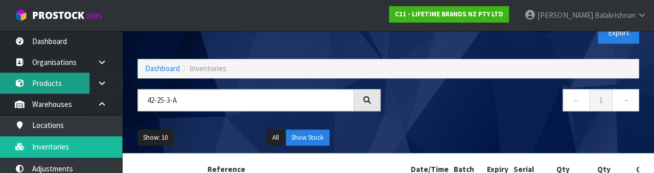
click at [58, 80] on link "Products" at bounding box center [61, 83] width 123 height 21
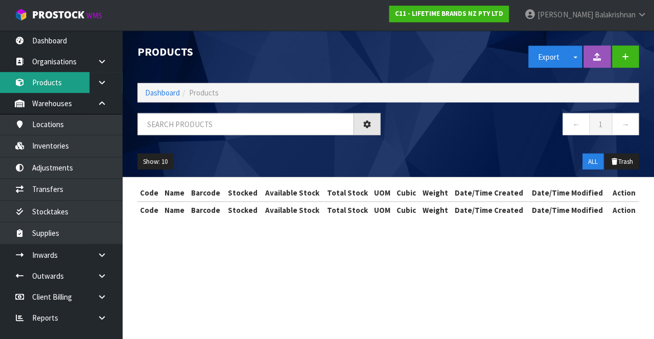
scroll to position [24, 0]
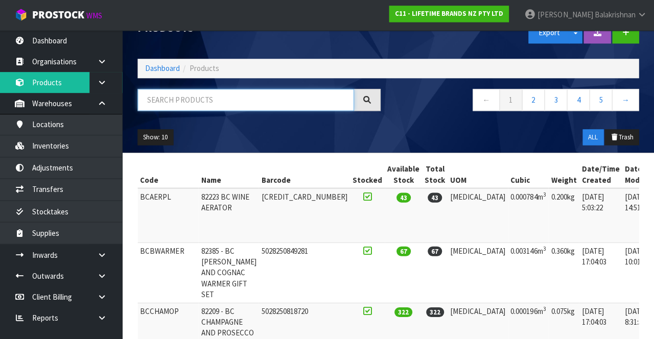
click at [239, 96] on input "text" at bounding box center [246, 100] width 216 height 22
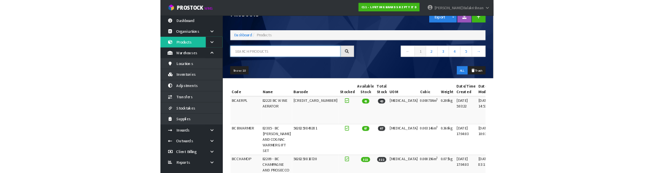
scroll to position [25, 0]
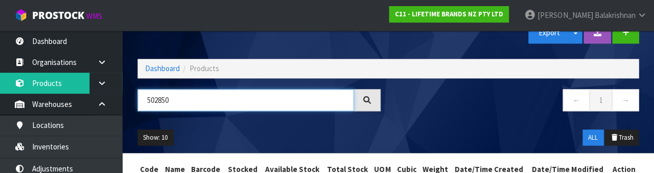
click at [160, 98] on input "502850" at bounding box center [246, 100] width 216 height 22
click at [161, 100] on input "502850" at bounding box center [246, 100] width 216 height 22
click at [196, 103] on input "5028250" at bounding box center [246, 100] width 216 height 22
type input "5028250807090"
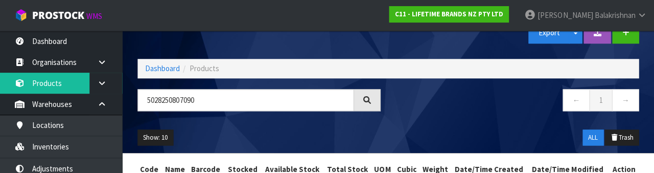
click at [486, 106] on nav "← 1 →" at bounding box center [517, 101] width 243 height 25
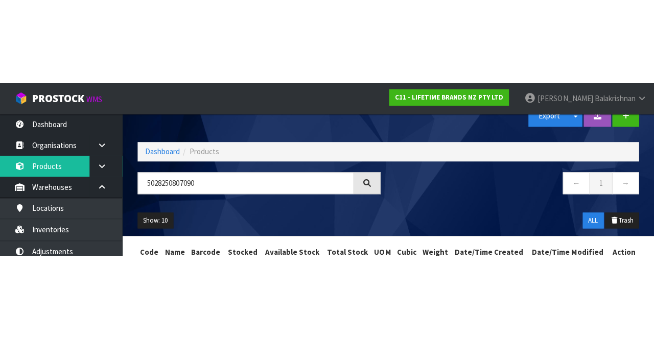
scroll to position [0, 0]
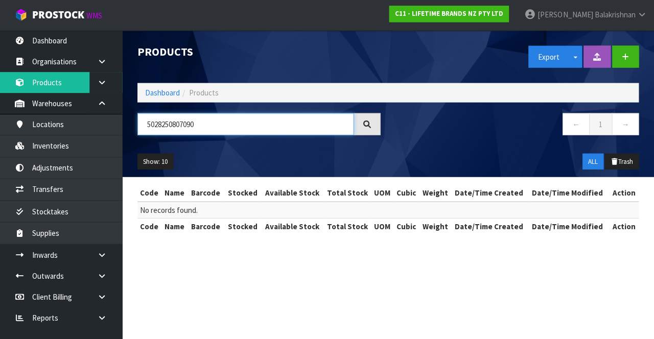
click at [186, 125] on input "5028250807090" at bounding box center [246, 124] width 216 height 22
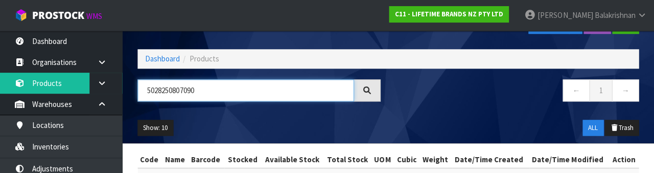
scroll to position [37, 0]
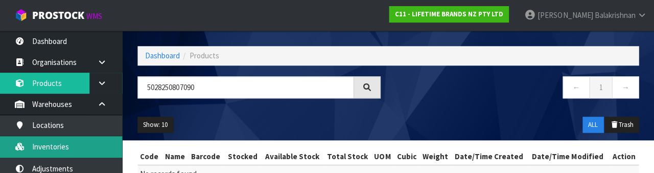
click at [81, 142] on link "Inventories" at bounding box center [61, 146] width 123 height 21
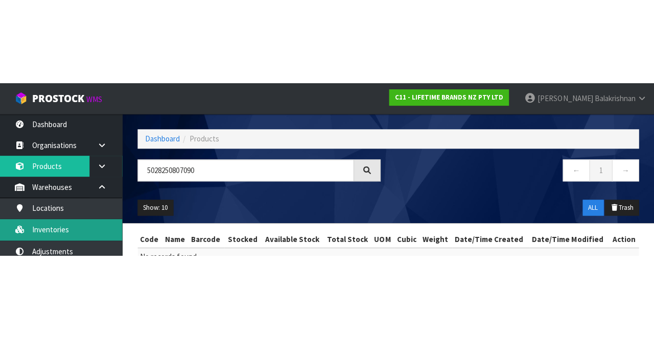
scroll to position [0, 0]
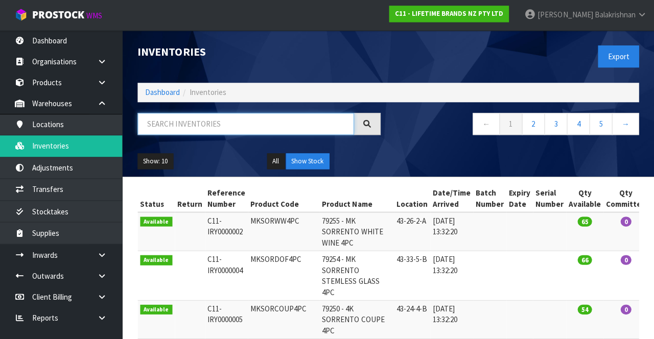
paste input "5028250807090"
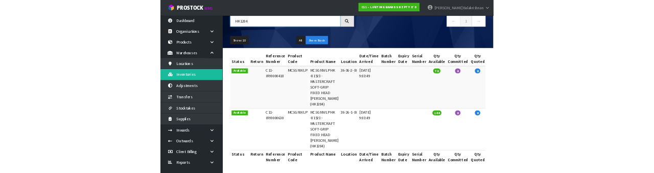
scroll to position [83, 0]
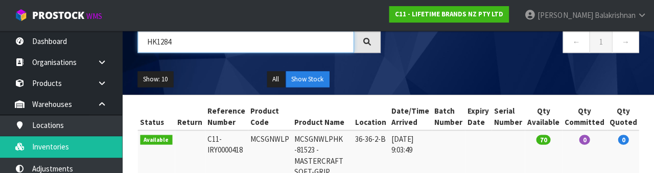
paste input "MCSGNWLP"
click at [513, 53] on nav "← 1 →" at bounding box center [517, 43] width 243 height 25
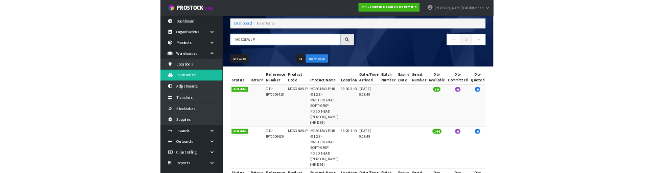
scroll to position [48, 0]
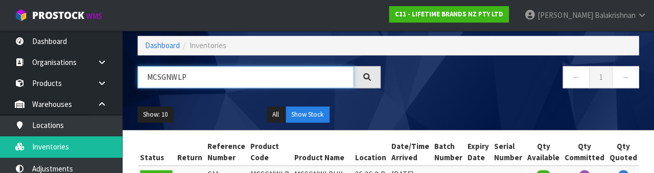
paste input "36-26-1-B"
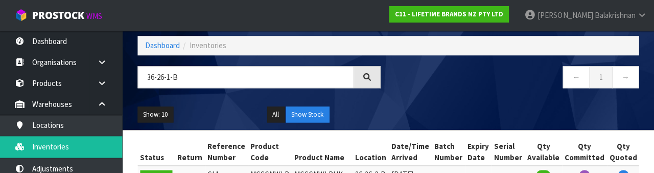
click at [473, 107] on div "Show: 10 5 10 25 50 All Show Stock" at bounding box center [388, 115] width 516 height 32
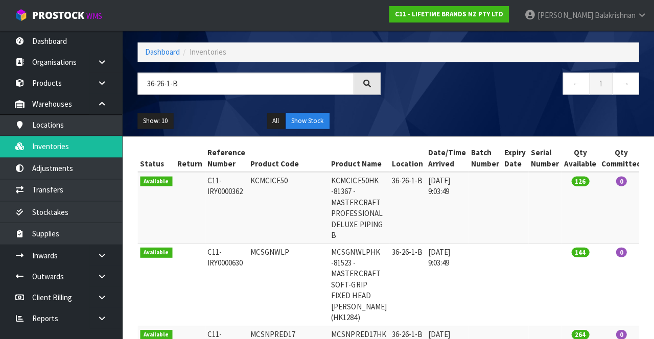
scroll to position [36, 0]
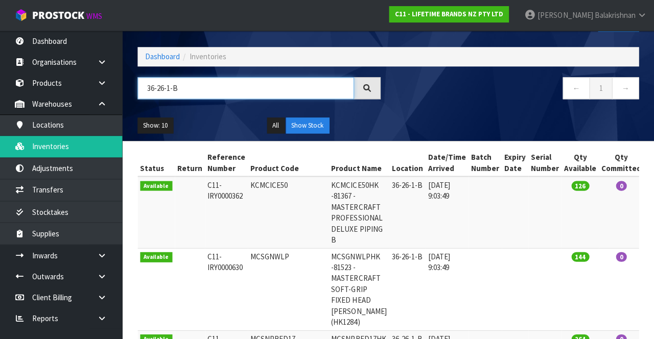
click at [199, 90] on input "36-26-1-B" at bounding box center [246, 88] width 216 height 22
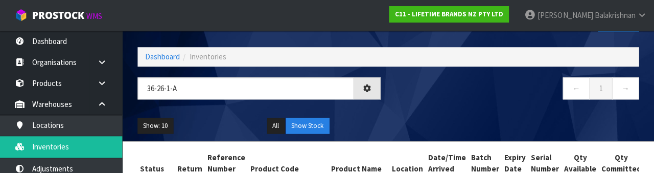
click at [421, 112] on div "Show: 10 5 10 25 50 All Show Stock" at bounding box center [388, 126] width 516 height 32
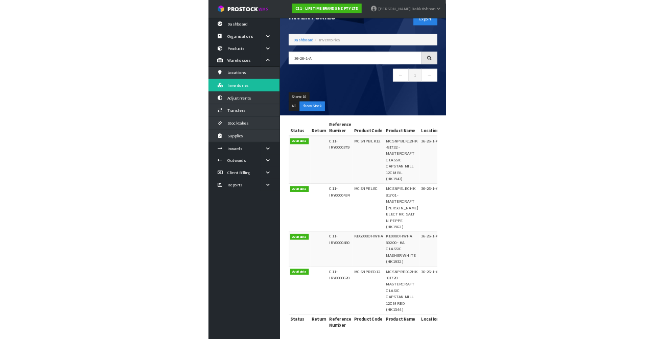
scroll to position [25, 0]
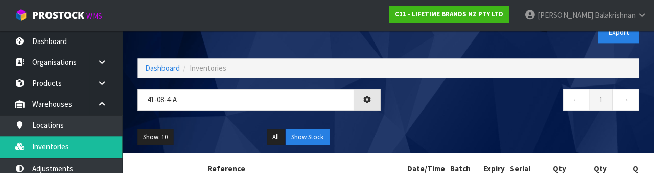
click at [424, 112] on nav "← 1 →" at bounding box center [517, 100] width 243 height 25
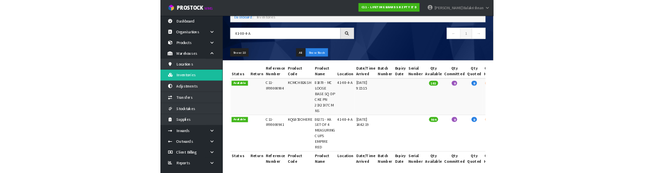
scroll to position [0, 0]
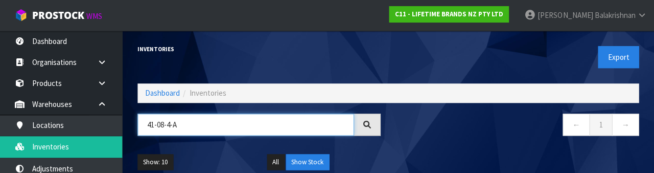
paste input "Total Action Available C11-IRY0000904 KCMCHB26SH 81070 - MC"
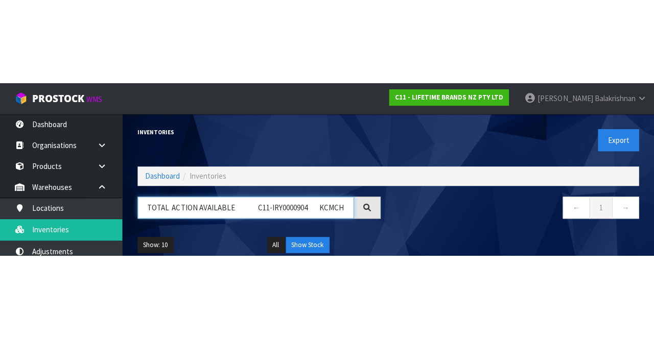
scroll to position [0, 46]
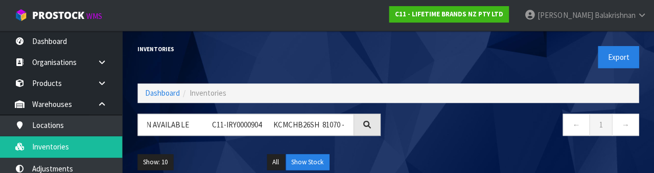
click at [438, 138] on nav "← 1 →" at bounding box center [517, 125] width 243 height 25
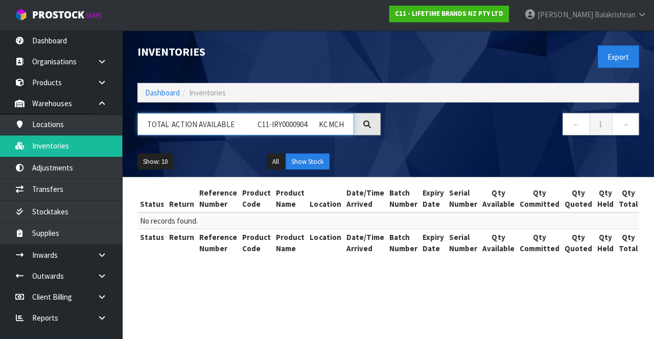
scroll to position [0, 0]
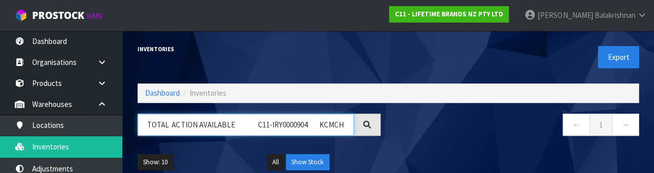
click at [303, 122] on input "TOTAL ACTION AVAILABLE C11-IRY0000904 KCMCHB26SH 81070 - MC-A" at bounding box center [246, 124] width 216 height 22
click at [269, 126] on input "KCMCHB26SH 81070 - MC-A" at bounding box center [246, 124] width 216 height 22
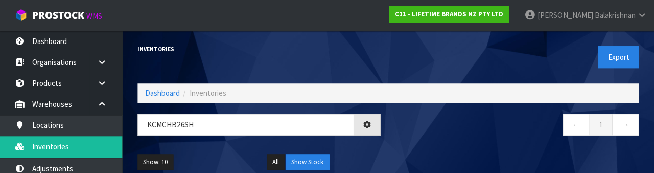
click at [467, 135] on nav "← 1 →" at bounding box center [517, 125] width 243 height 25
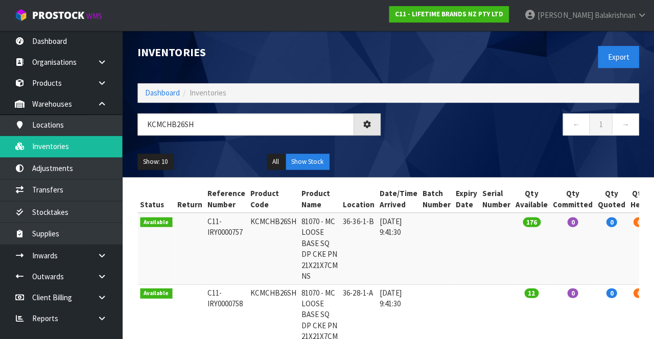
type input "KCMCHB26SH"
click at [360, 128] on div at bounding box center [367, 124] width 27 height 22
click at [366, 127] on icon at bounding box center [367, 124] width 9 height 9
click at [487, 136] on nav "← 1 →" at bounding box center [517, 125] width 243 height 25
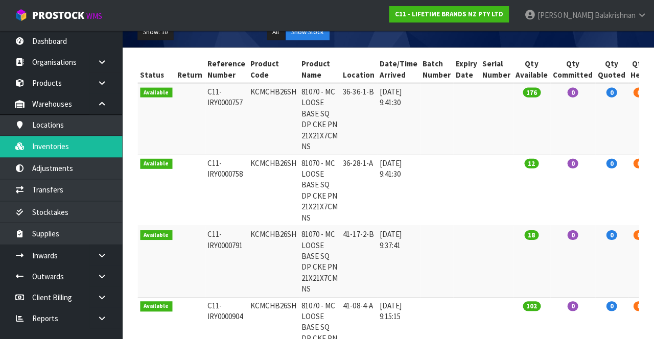
scroll to position [129, 0]
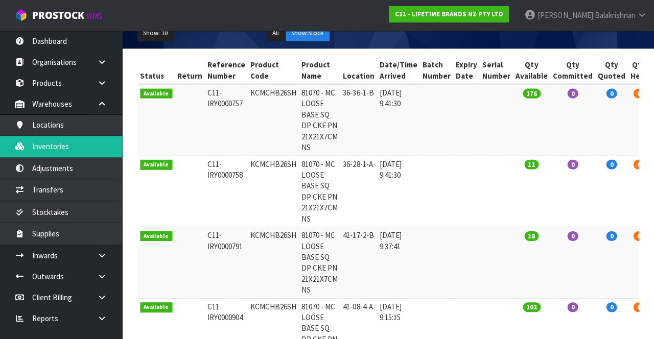
click at [285, 84] on td "KCMCHB26SH" at bounding box center [273, 120] width 51 height 72
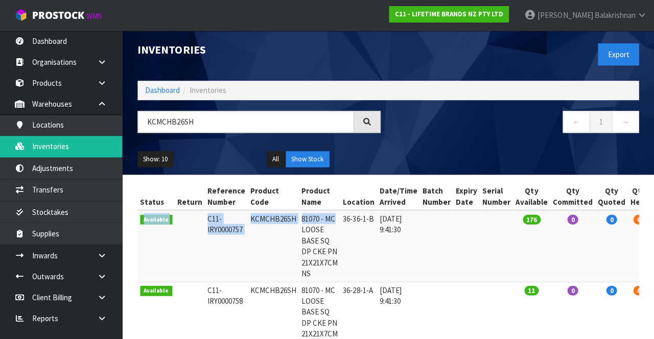
scroll to position [2, 0]
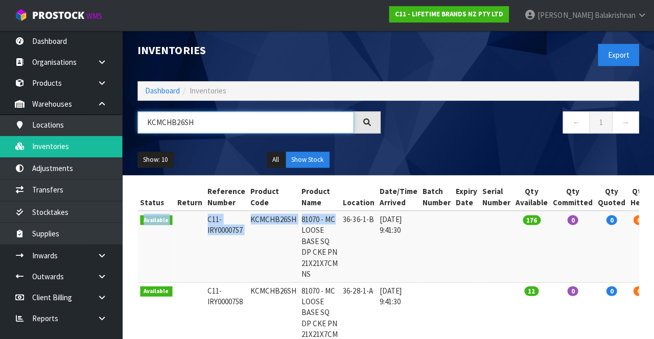
click at [174, 122] on input "KCMCHB26SH" at bounding box center [246, 122] width 216 height 22
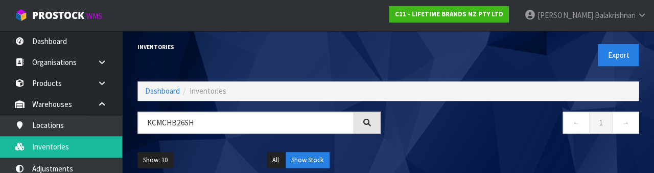
click at [373, 122] on div at bounding box center [367, 122] width 27 height 22
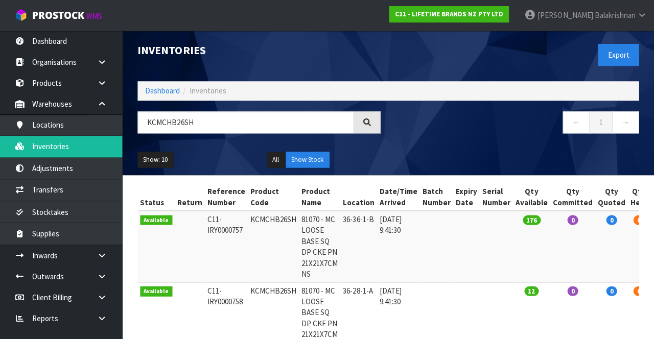
click at [471, 132] on nav "← 1 →" at bounding box center [517, 123] width 243 height 25
click at [368, 120] on icon at bounding box center [367, 122] width 8 height 8
click at [471, 142] on div "← 1 →" at bounding box center [518, 127] width 258 height 33
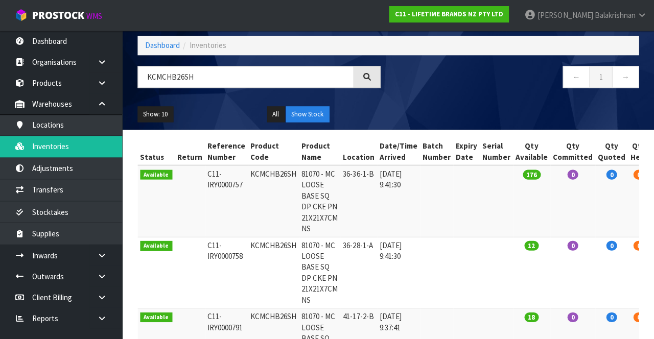
scroll to position [0, 0]
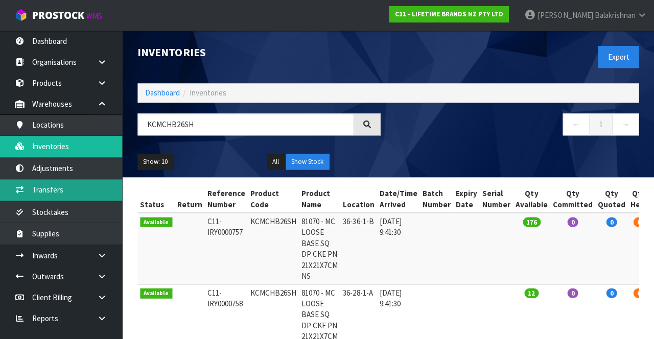
click at [78, 186] on link "Transfers" at bounding box center [61, 189] width 123 height 21
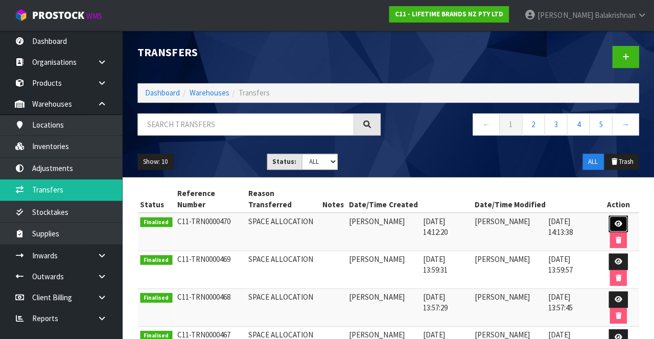
click at [615, 220] on icon at bounding box center [619, 223] width 8 height 7
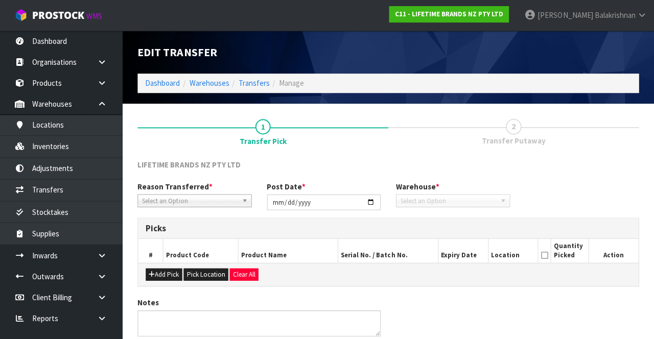
type input "2025-08-19"
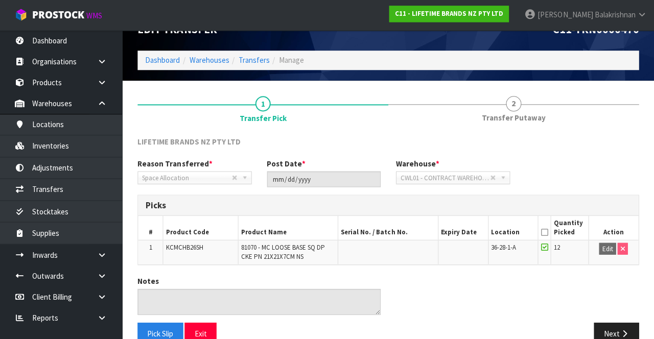
scroll to position [42, 0]
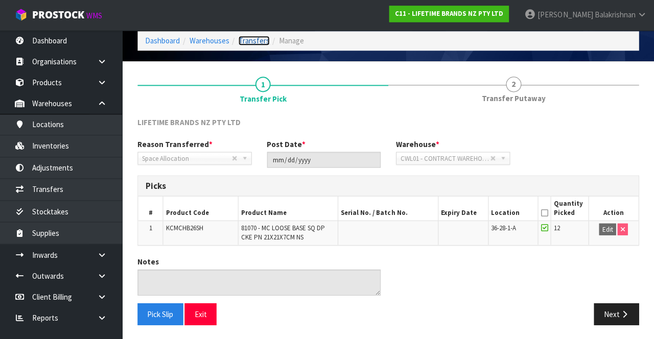
click at [257, 45] on link "Transfers" at bounding box center [254, 41] width 31 height 10
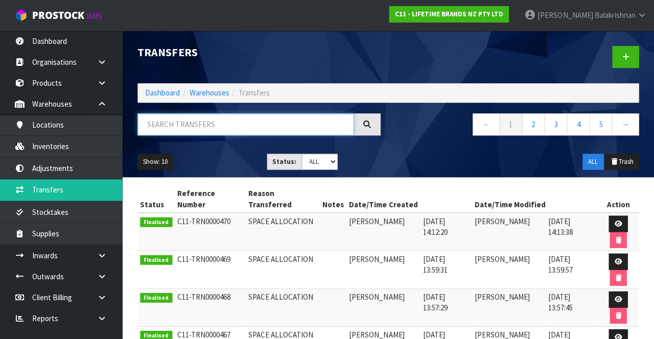
click at [200, 125] on input "text" at bounding box center [246, 124] width 216 height 22
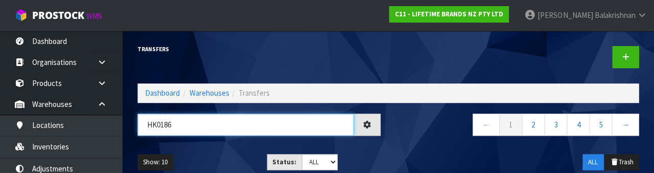
type input "HK0186"
click at [426, 138] on nav "← 1 2 3 4 5 →" at bounding box center [517, 125] width 243 height 25
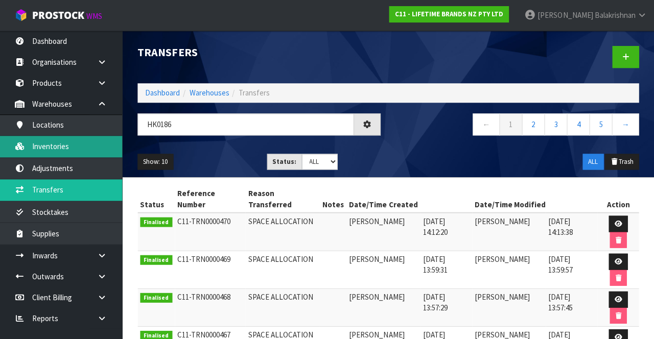
click at [65, 146] on link "Inventories" at bounding box center [61, 146] width 123 height 21
click at [63, 142] on link "Inventories" at bounding box center [61, 146] width 123 height 21
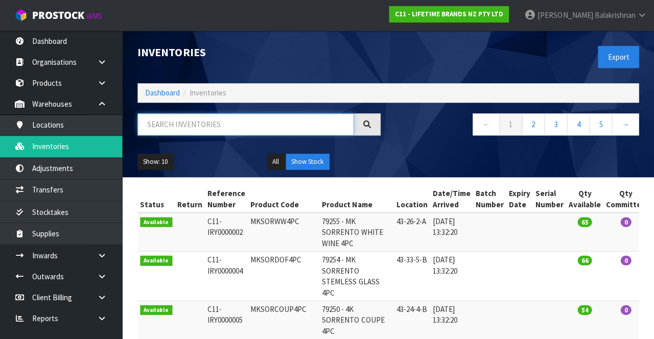
click at [226, 126] on input "text" at bounding box center [246, 124] width 216 height 22
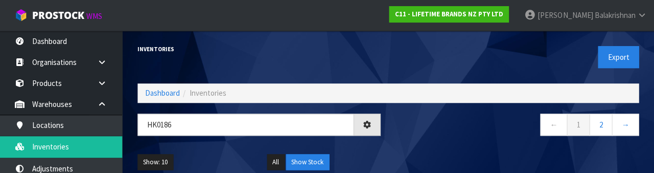
click at [423, 138] on nav "← 1 2 →" at bounding box center [517, 125] width 243 height 25
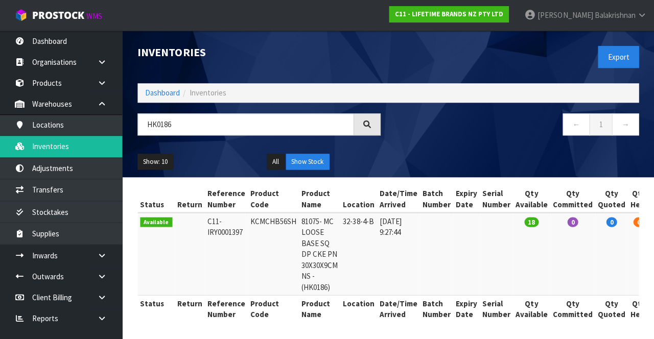
scroll to position [0, 43]
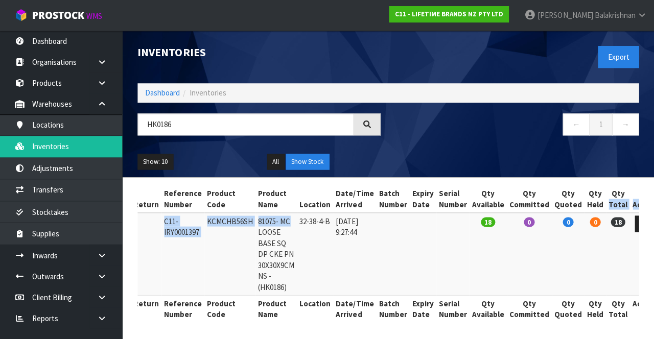
click at [223, 219] on td "KCMCHB56SH" at bounding box center [230, 254] width 51 height 82
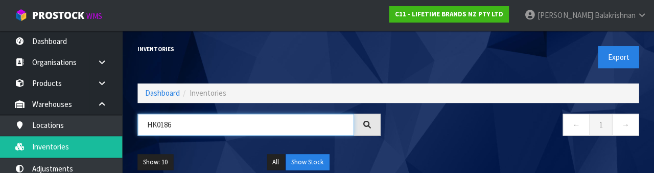
paste input "KCMCHB56SH"
click at [469, 141] on div "← 1 →" at bounding box center [518, 129] width 258 height 33
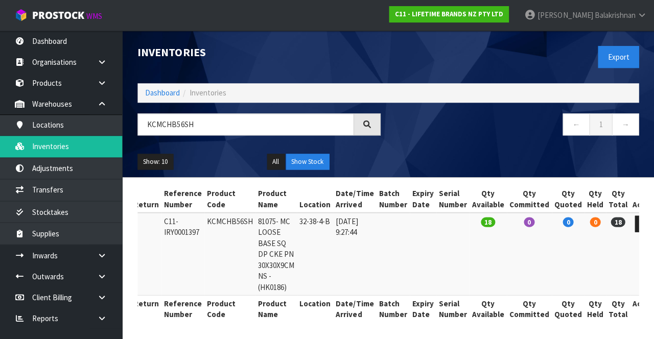
click at [480, 136] on nav "← 1 →" at bounding box center [517, 125] width 243 height 25
click at [360, 125] on div at bounding box center [367, 124] width 27 height 22
click at [373, 123] on div at bounding box center [367, 124] width 27 height 22
click at [366, 126] on icon at bounding box center [367, 125] width 8 height 8
click at [62, 13] on span "ProStock" at bounding box center [59, 15] width 52 height 13
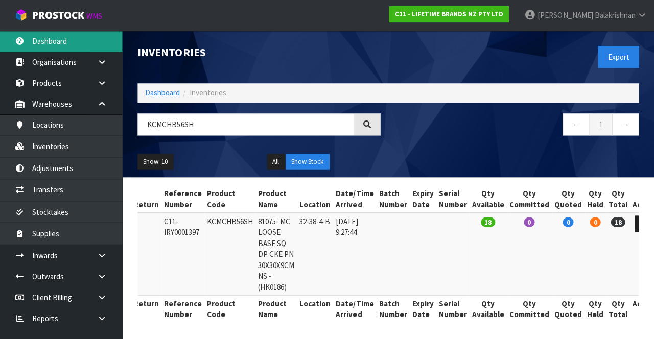
click at [72, 38] on link "Dashboard" at bounding box center [61, 41] width 123 height 21
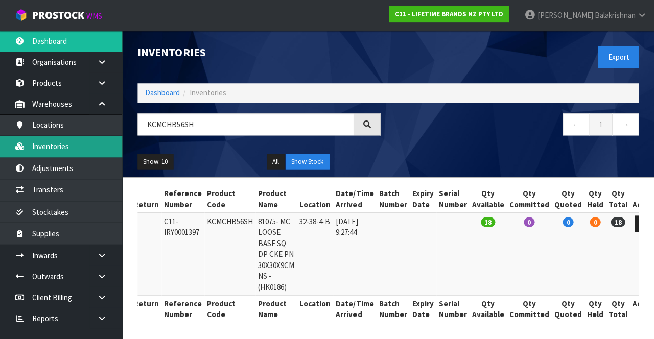
click at [58, 146] on link "Inventories" at bounding box center [61, 146] width 123 height 21
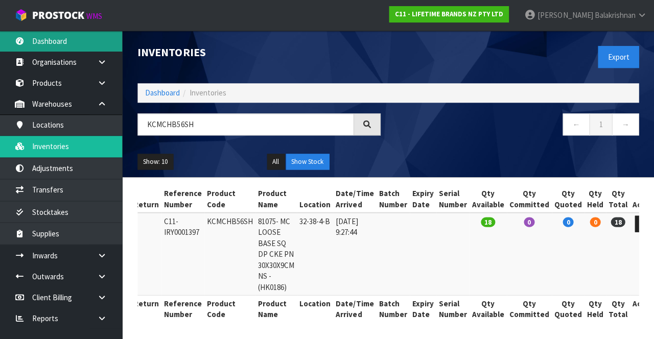
click at [53, 40] on link "Dashboard" at bounding box center [61, 41] width 123 height 21
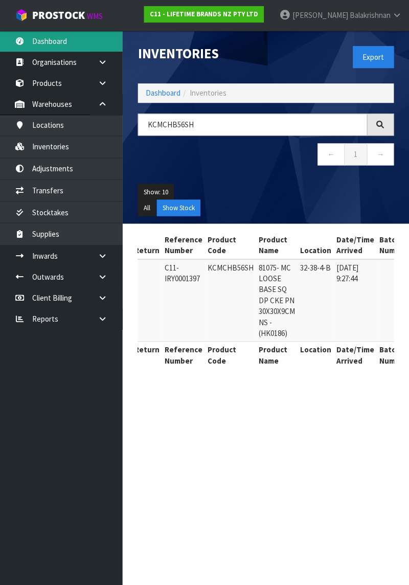
click at [54, 46] on link "Dashboard" at bounding box center [61, 41] width 123 height 21
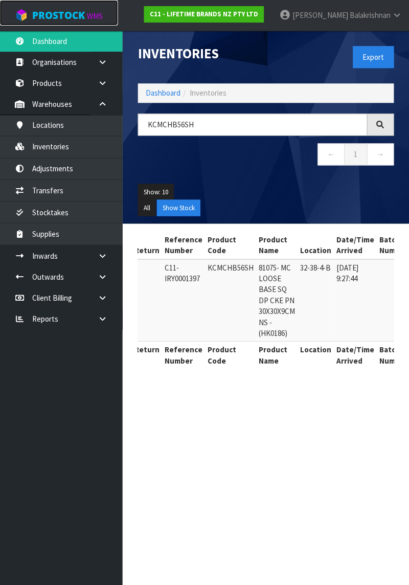
click at [71, 16] on span "ProStock" at bounding box center [59, 15] width 52 height 13
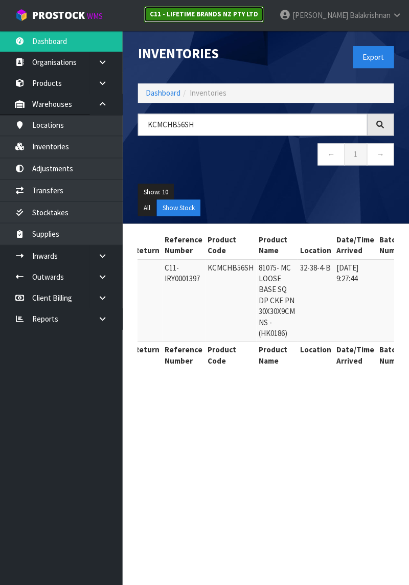
click at [248, 15] on strong "C11 - LIFETIME BRANDS NZ PTY LTD" at bounding box center [204, 14] width 108 height 9
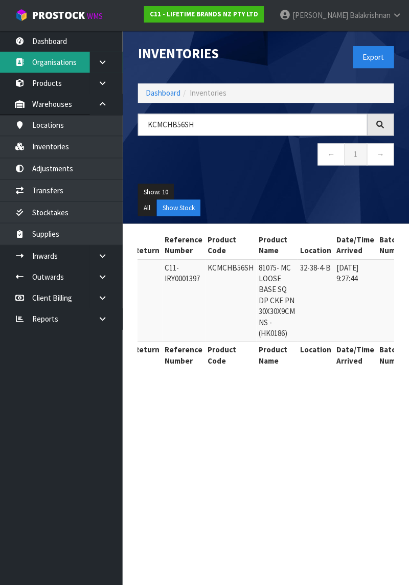
click at [71, 61] on link "Organisations" at bounding box center [61, 62] width 123 height 21
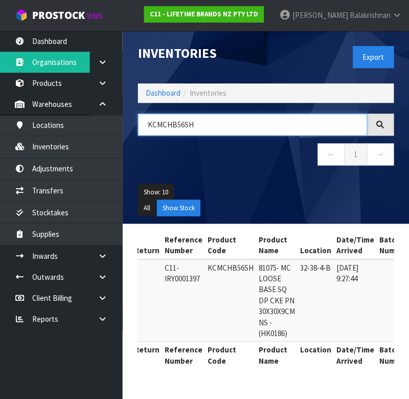
paste input "32-38-4-B"
type input "32-38-4-B"
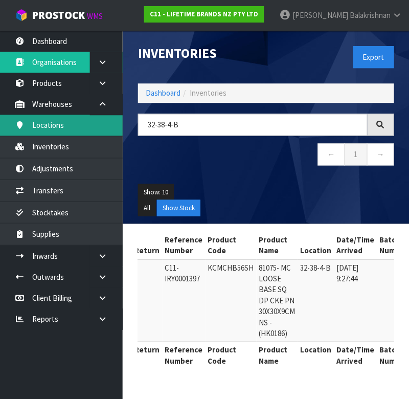
click at [59, 125] on link "Locations" at bounding box center [61, 125] width 123 height 21
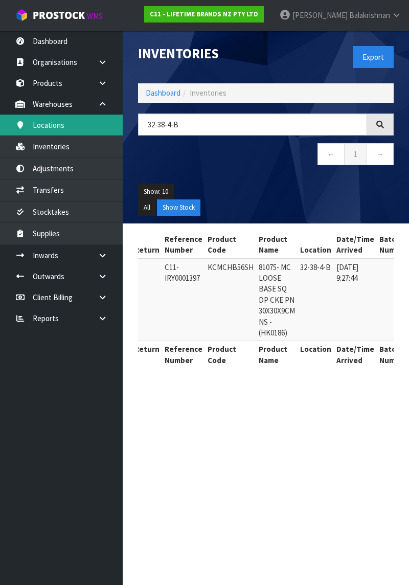
scroll to position [0, 46]
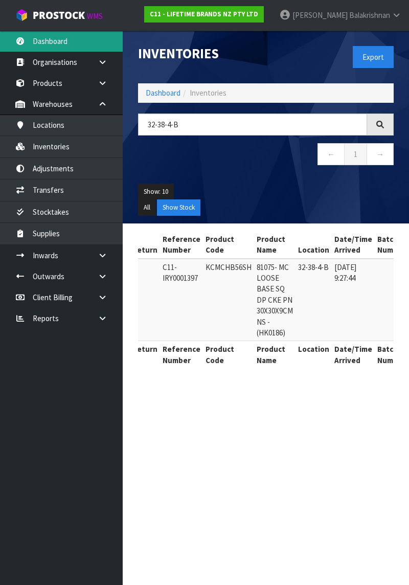
click at [66, 36] on link "Dashboard" at bounding box center [61, 41] width 123 height 21
click at [84, 38] on link "Dashboard" at bounding box center [61, 41] width 123 height 21
click at [74, 43] on link "Dashboard" at bounding box center [61, 41] width 123 height 21
click at [381, 19] on span "Balakrishnan" at bounding box center [369, 15] width 41 height 10
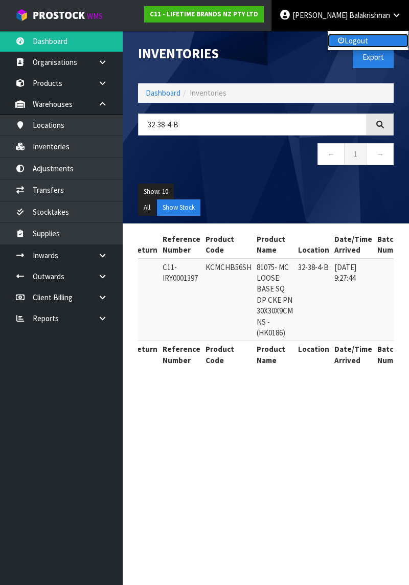
click at [356, 42] on link "Logout" at bounding box center [368, 41] width 81 height 14
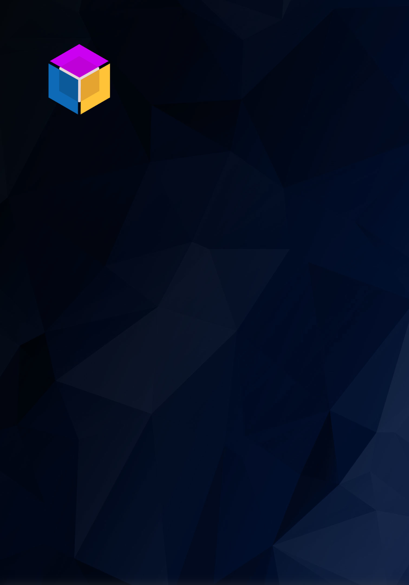
click at [83, 86] on img at bounding box center [79, 79] width 77 height 77
click at [83, 76] on img at bounding box center [79, 79] width 77 height 77
click at [101, 72] on img at bounding box center [79, 79] width 77 height 77
click at [88, 85] on img at bounding box center [79, 79] width 77 height 77
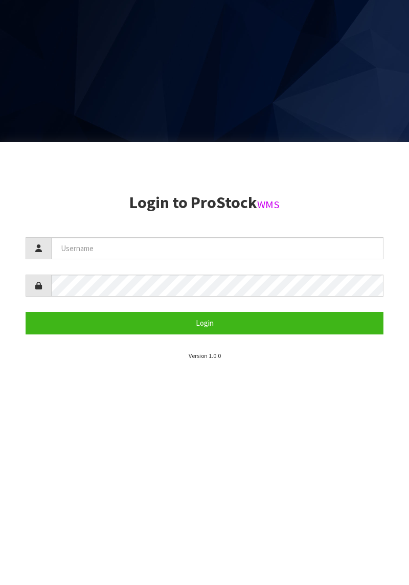
scroll to position [444, 0]
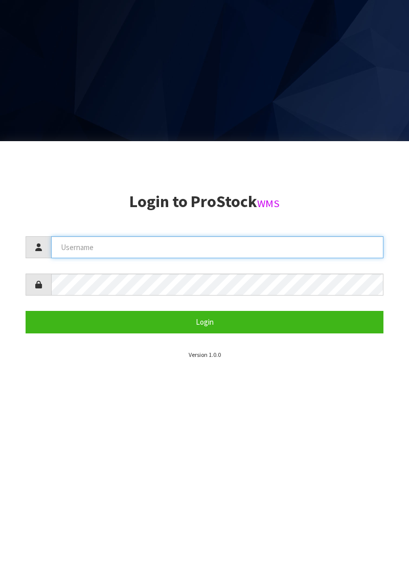
click at [232, 249] on input "text" at bounding box center [217, 247] width 332 height 22
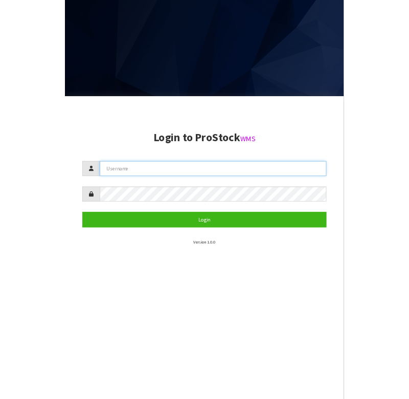
scroll to position [399, 0]
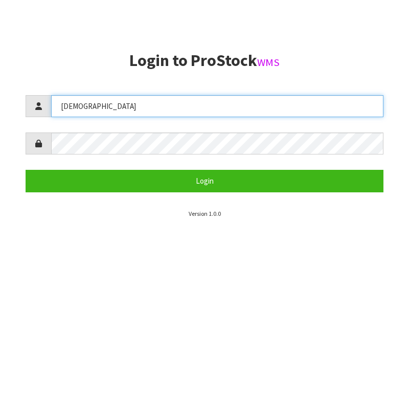
type input "[DEMOGRAPHIC_DATA]"
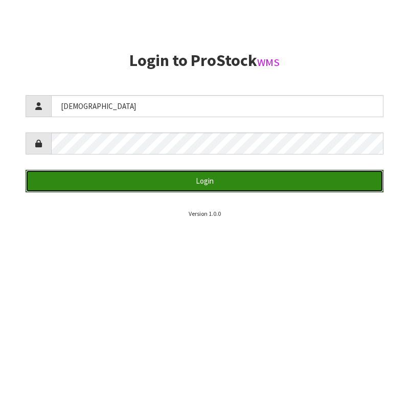
click at [238, 183] on button "Login" at bounding box center [205, 181] width 358 height 22
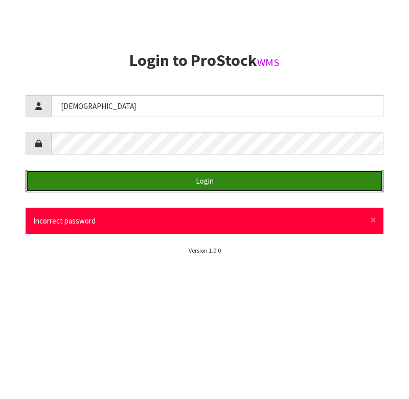
click at [226, 185] on button "Login" at bounding box center [205, 181] width 358 height 22
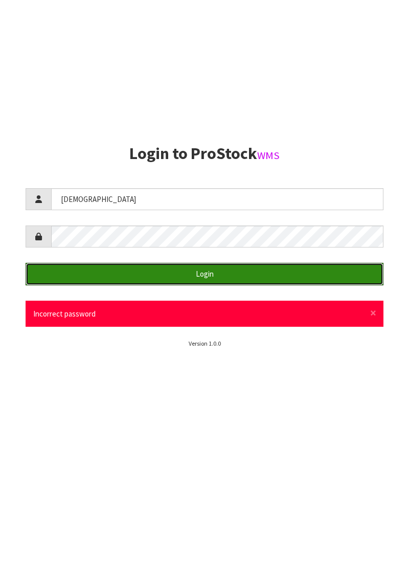
scroll to position [585, 0]
